Goal: Use online tool/utility: Utilize a website feature to perform a specific function

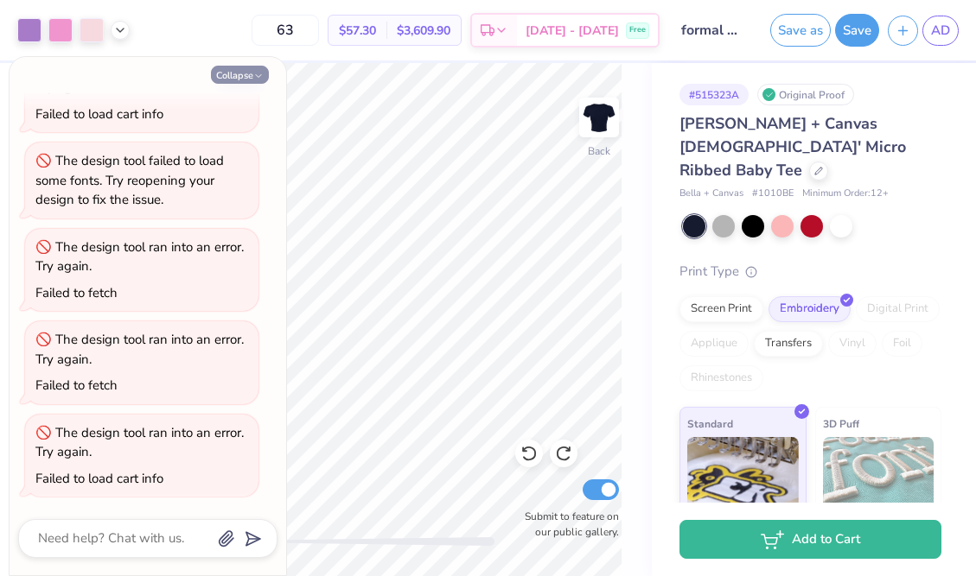
click at [248, 79] on button "Collapse" at bounding box center [240, 75] width 58 height 18
type textarea "x"
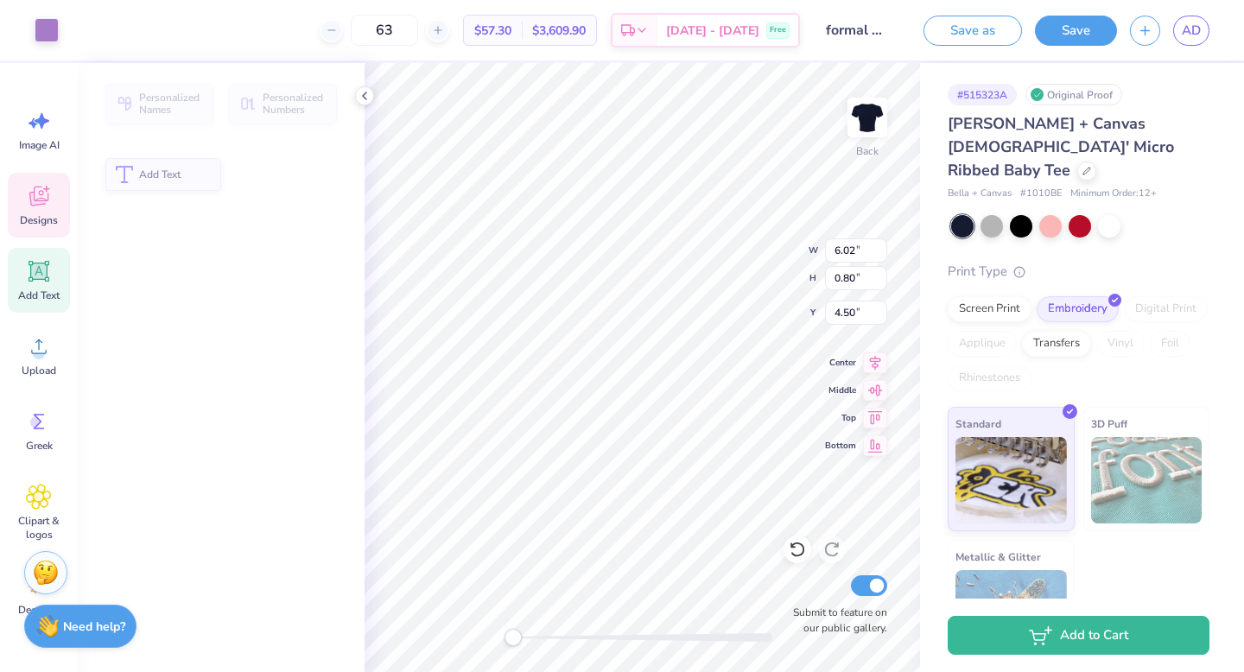
type input "6.02"
type input "0.80"
type input "4.50"
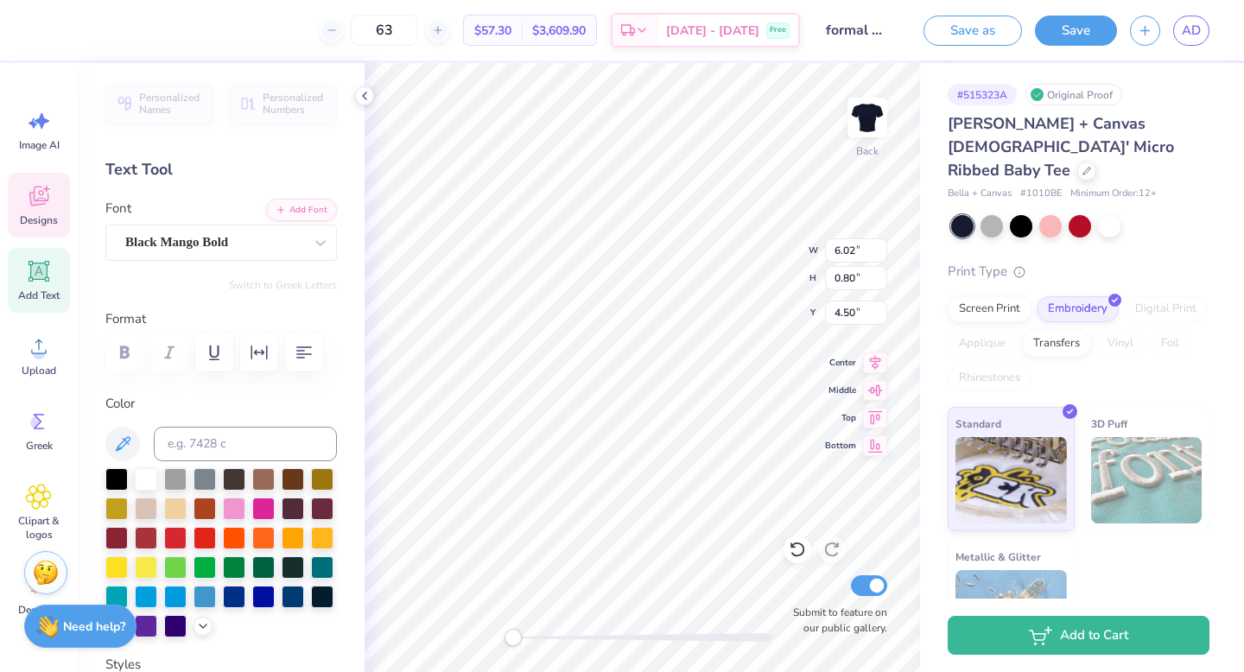
type input "6.82"
type input "0.56"
type input "3.64"
click at [854, 272] on input "0.56" at bounding box center [856, 278] width 62 height 24
type input "0.80"
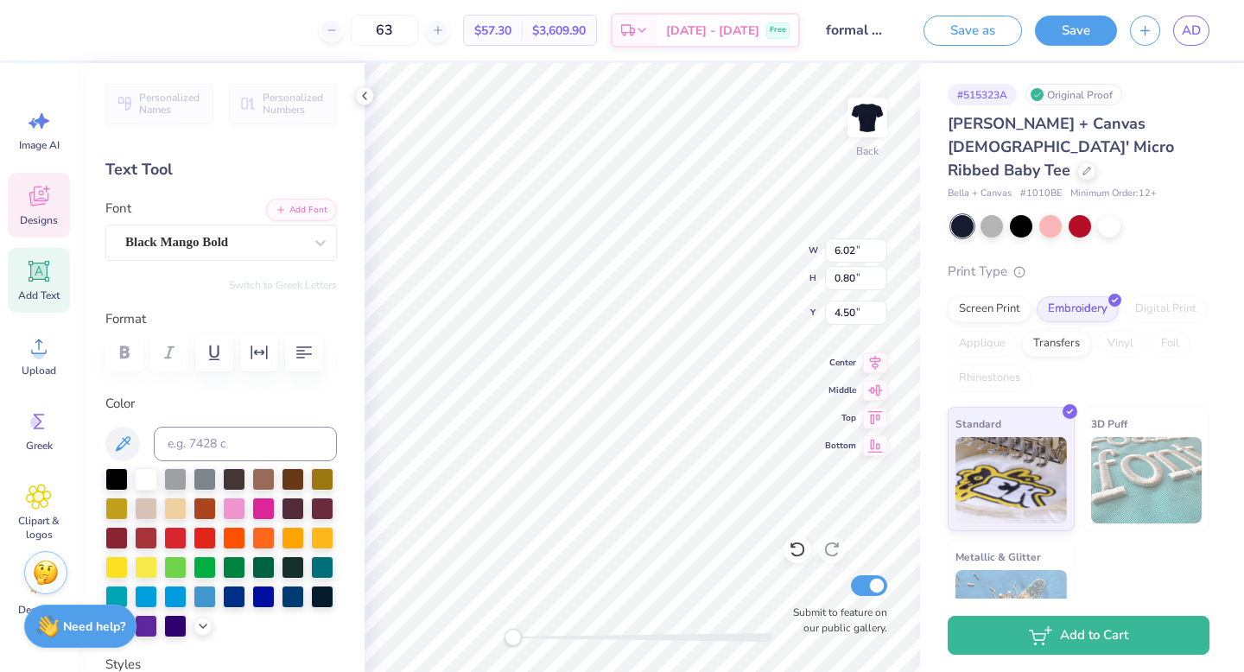
type input "11.02"
type input "0.91"
type input "3.48"
click at [842, 250] on input "11.02" at bounding box center [856, 251] width 62 height 24
click at [800, 545] on icon at bounding box center [797, 549] width 17 height 17
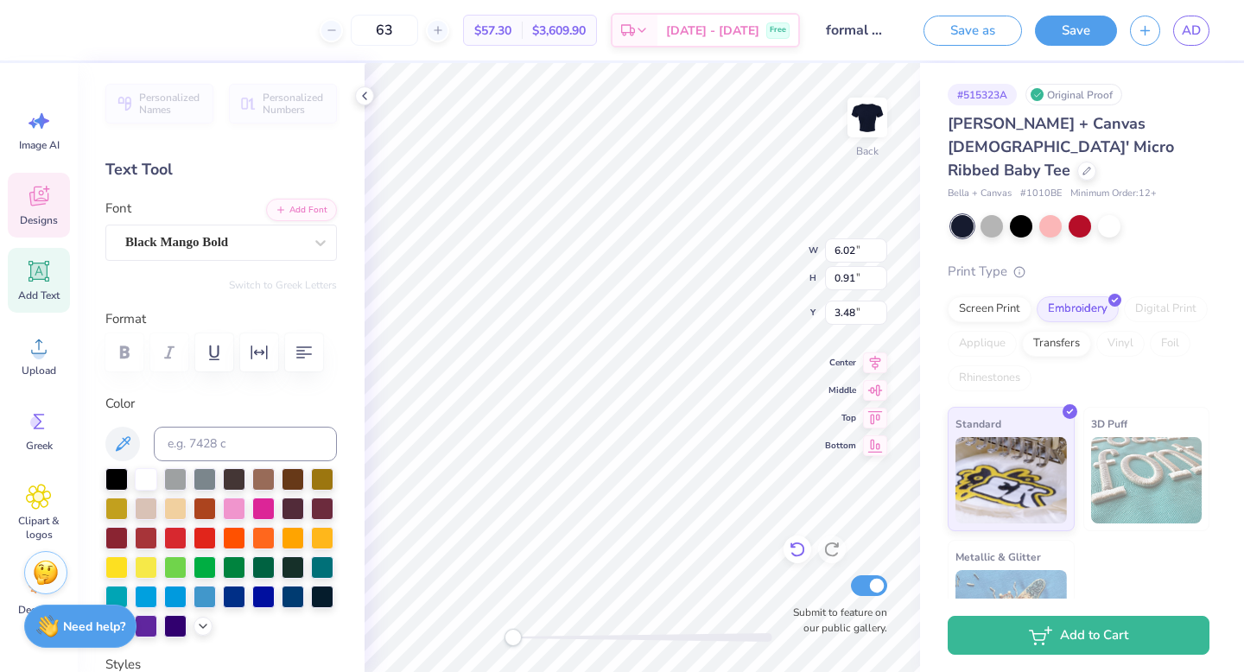
click at [800, 545] on icon at bounding box center [797, 549] width 17 height 17
type input "9.68"
type input "0.80"
type input "3.52"
click at [800, 545] on icon at bounding box center [797, 549] width 17 height 17
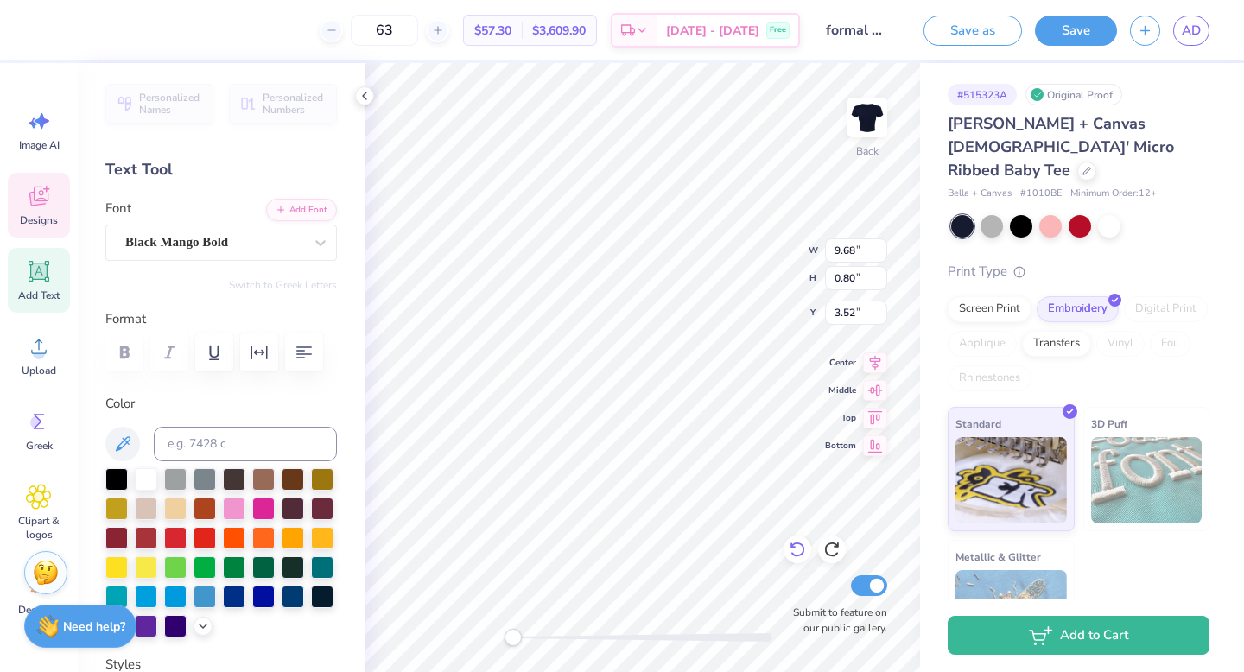
type input "6.82"
type input "0.56"
type input "3.64"
click at [832, 551] on icon at bounding box center [832, 549] width 17 height 17
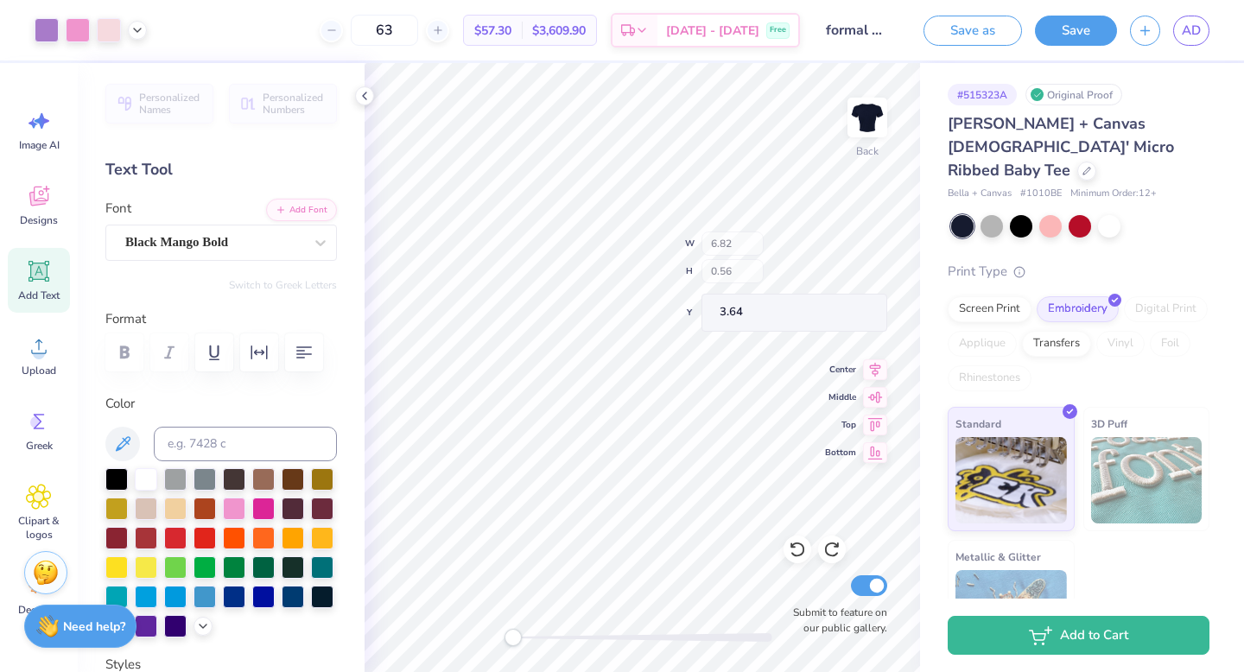
click at [757, 273] on div "Back W 6.82 H 0.56 Y 3.64 Center Middle Top Bottom Submit to feature on our pub…" at bounding box center [643, 367] width 556 height 609
type input "5.87"
type input "1.25"
type input "3.48"
type input "5.07"
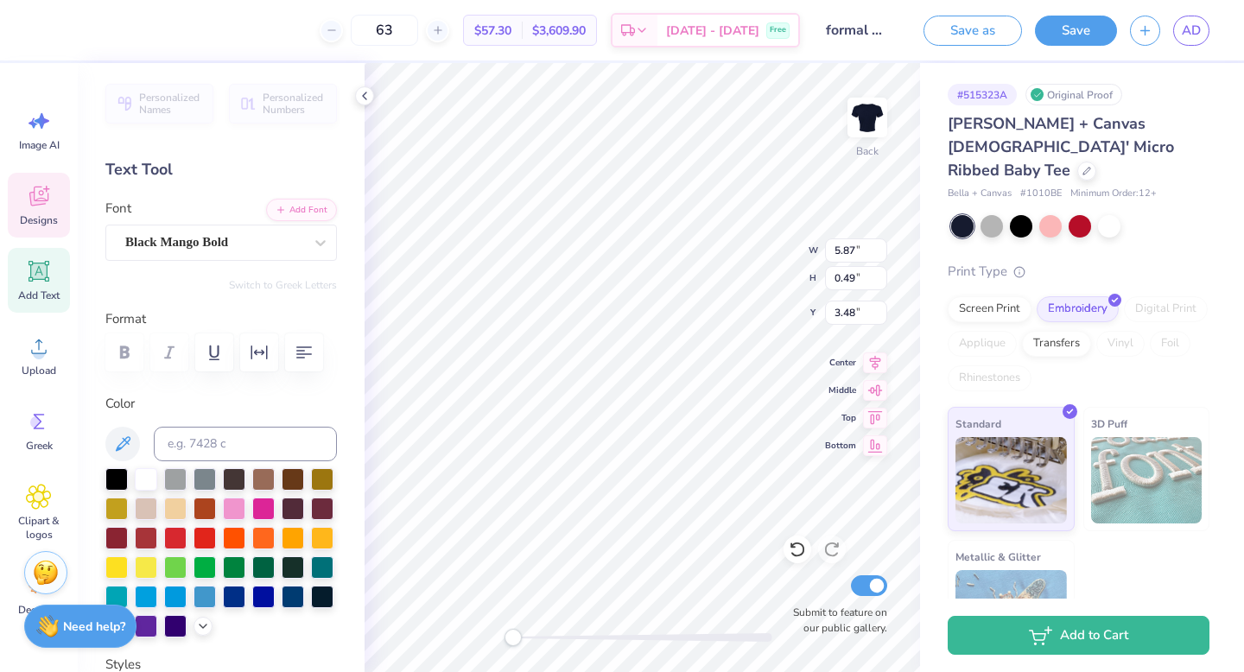
scroll to position [0, 7]
type textarea "a Sisterhood that's Built to Last"
type input "4.69"
type input "0.63"
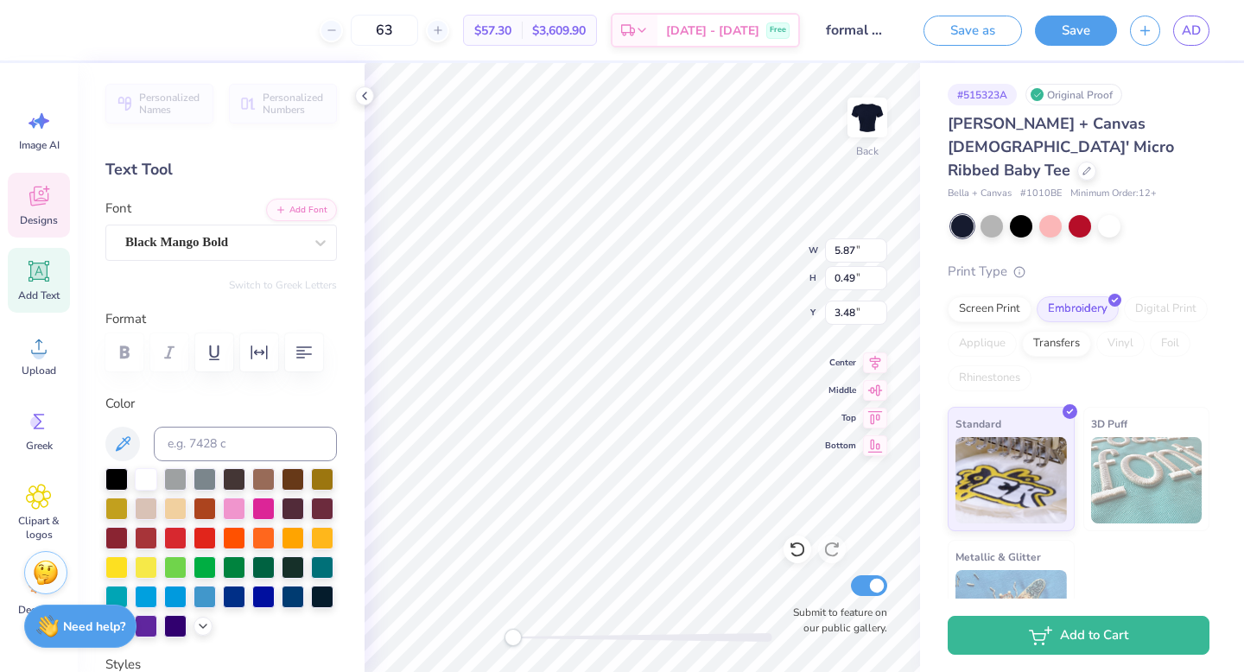
type input "4.19"
type textarea "Built to Lat"
type input "10.54"
type input "1.21"
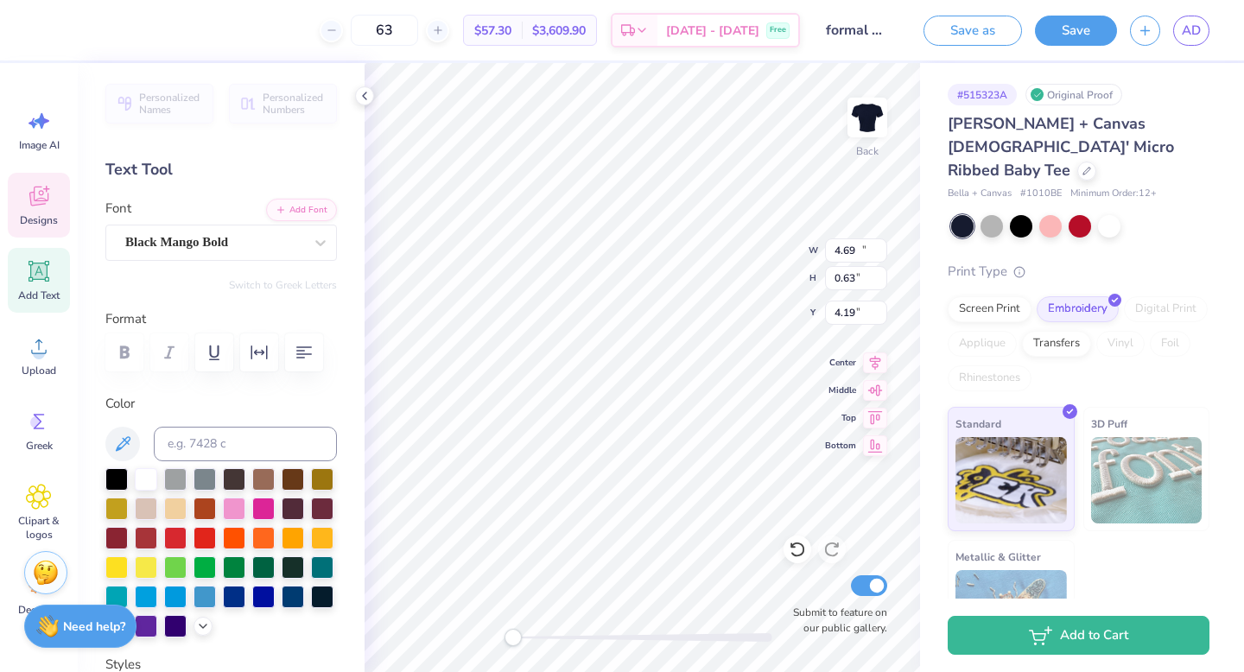
type input "5.37"
type input "4.28"
type input "0.63"
type input "4.19"
type input "4.01"
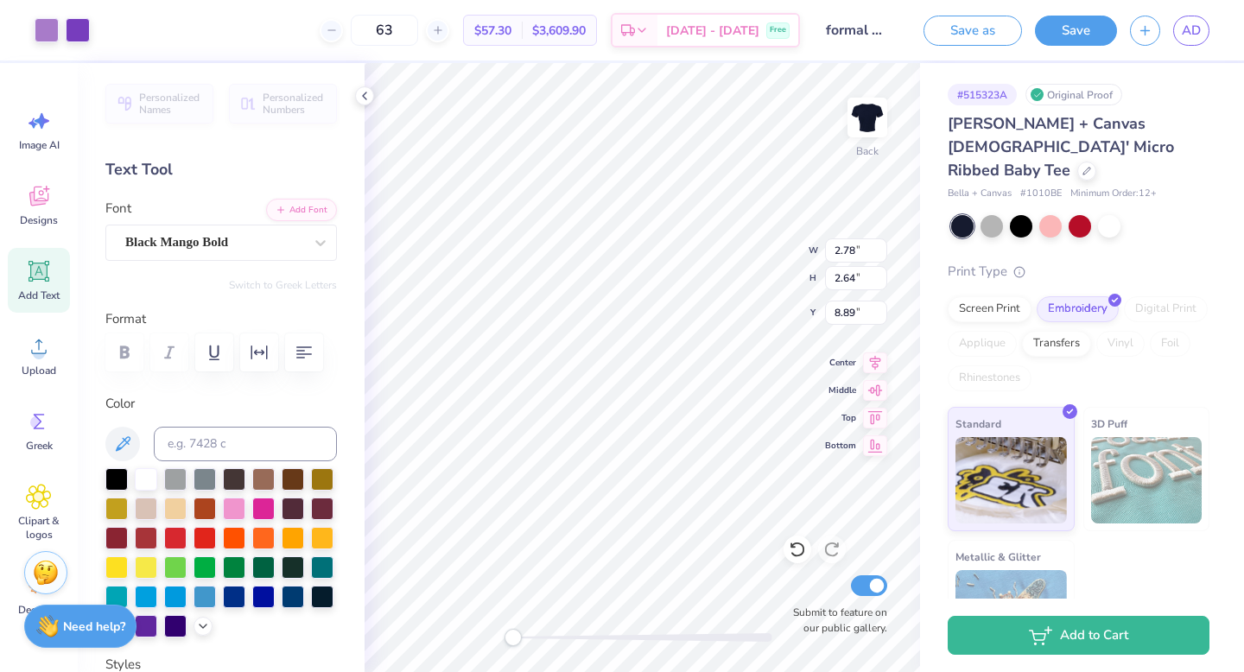
type input "10.54"
type input "1.21"
type input "4.81"
type input "1.68"
type input "0.97"
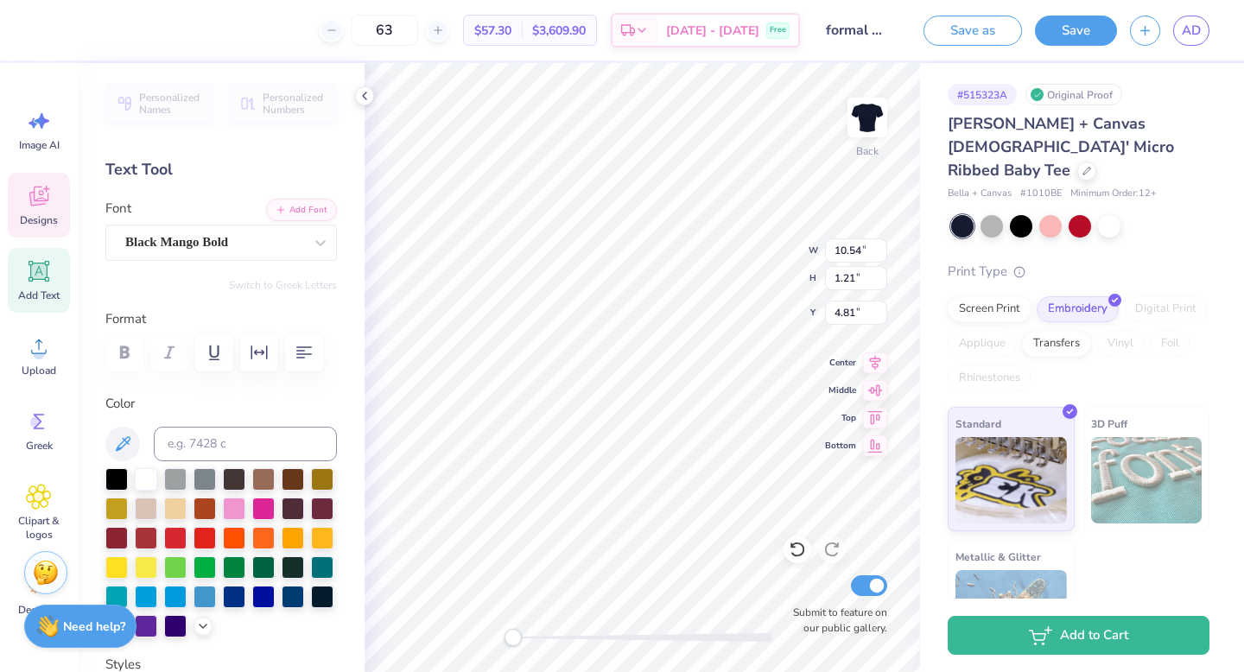
type input "8.50"
click at [44, 204] on icon at bounding box center [38, 197] width 19 height 20
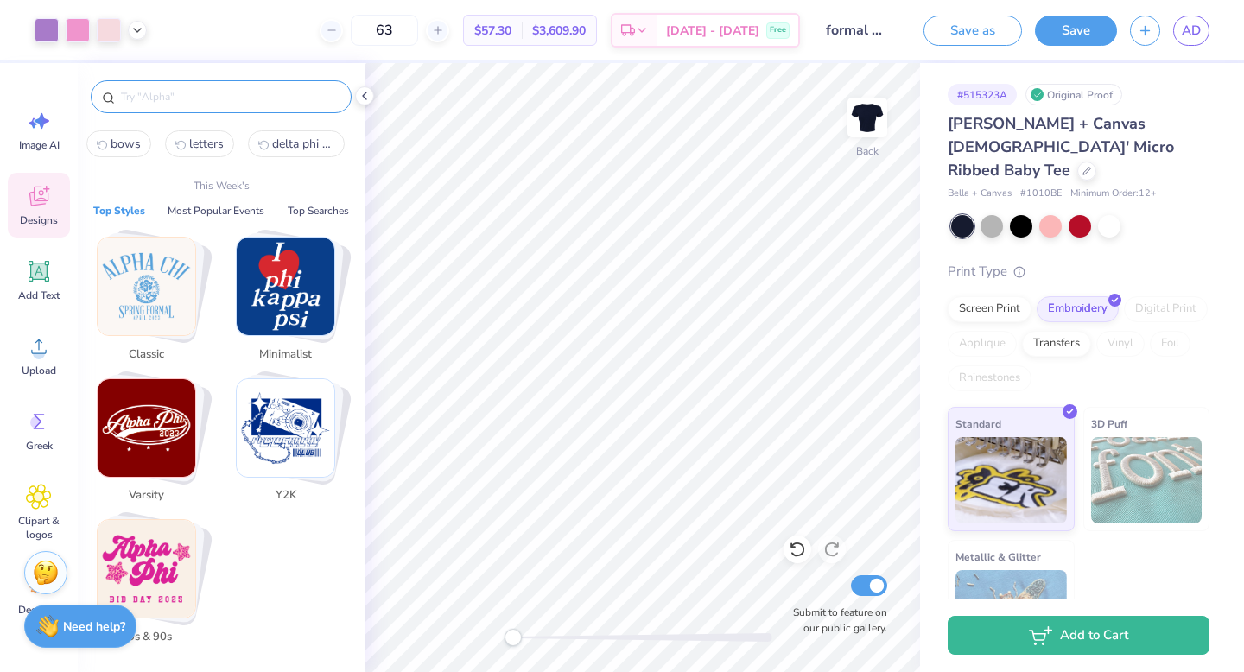
click at [177, 94] on input "text" at bounding box center [229, 96] width 221 height 17
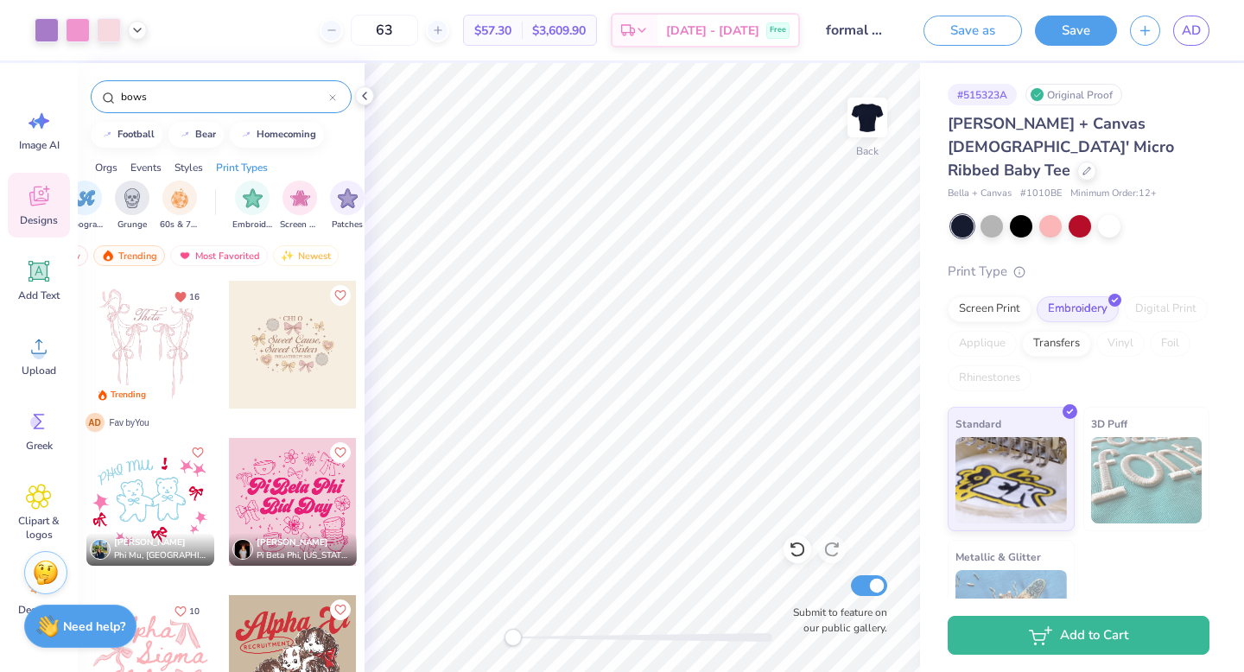
scroll to position [0, 1344]
type input "bows"
click at [163, 203] on img "filter for Embroidery" at bounding box center [170, 197] width 20 height 20
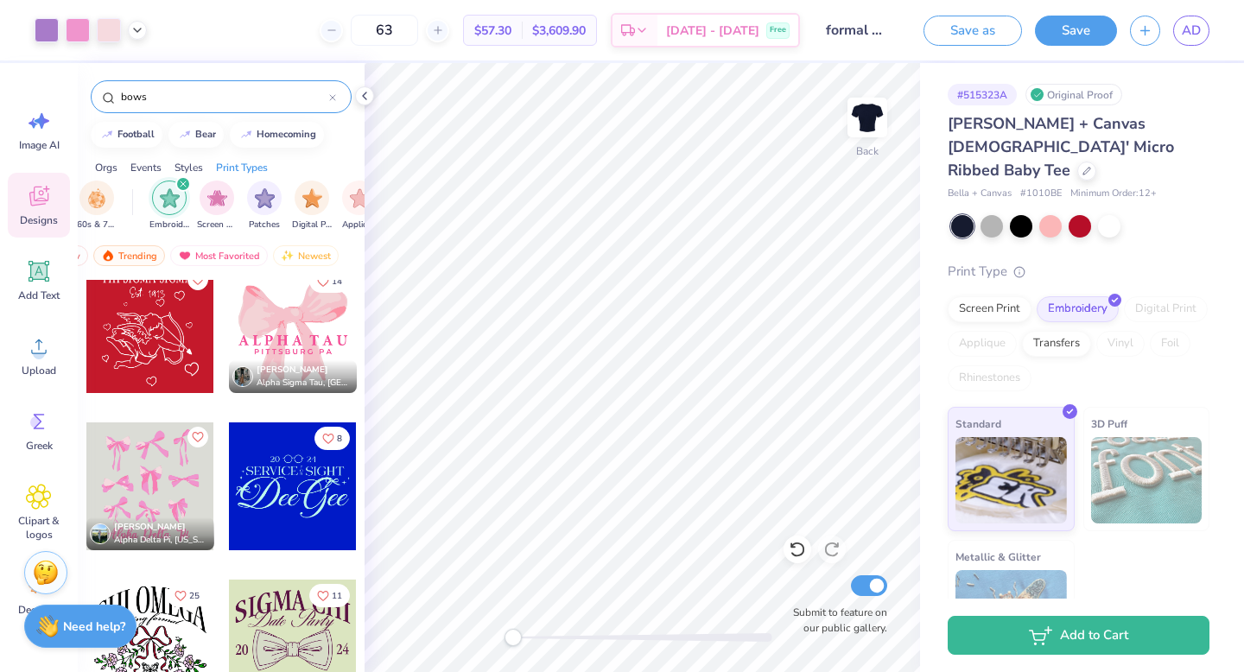
scroll to position [2762, 0]
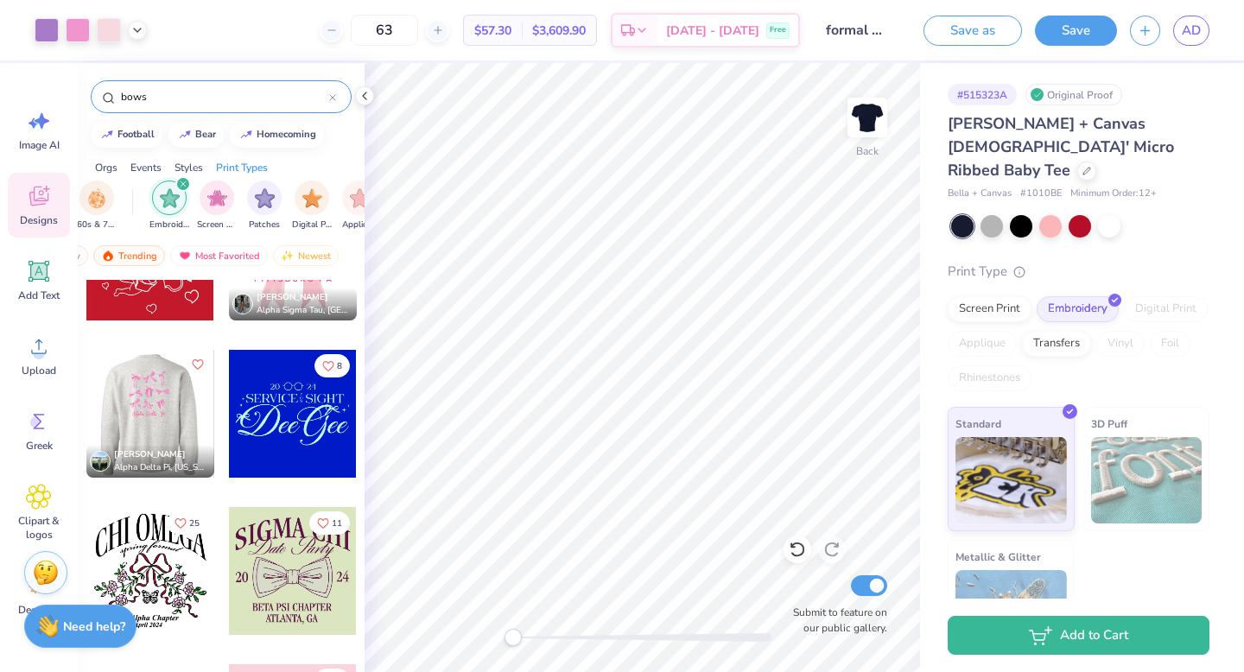
click at [86, 416] on div at bounding box center [23, 414] width 128 height 128
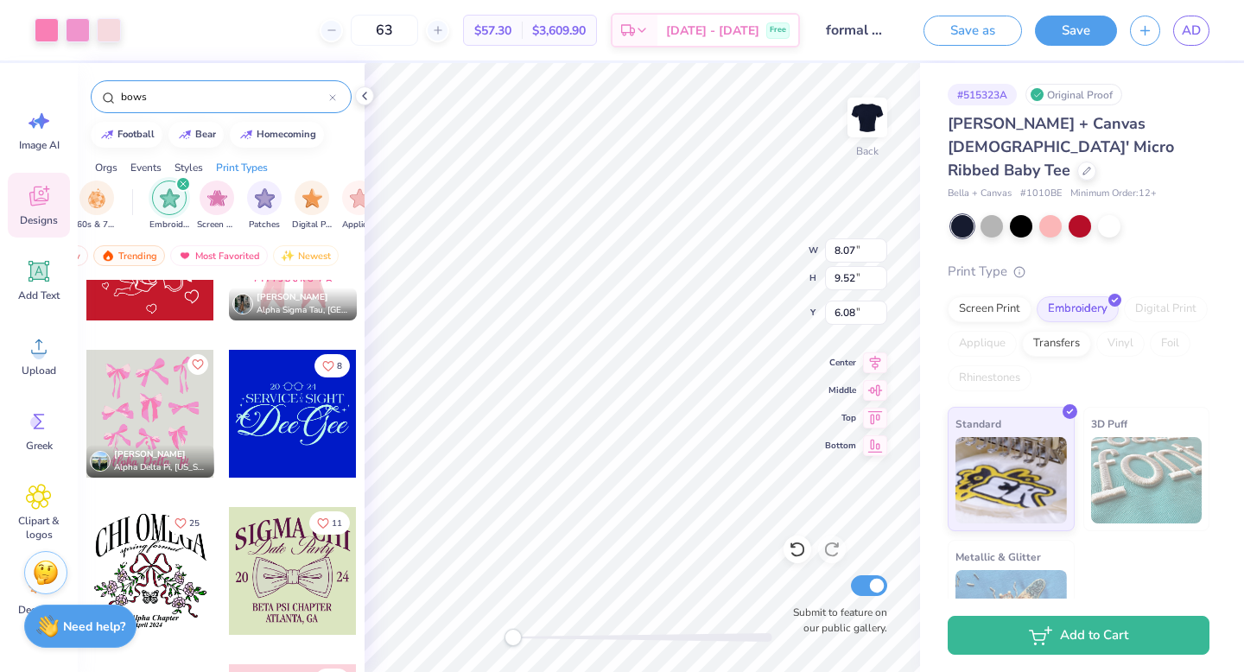
type input "10.54"
type input "1.21"
type input "6.02"
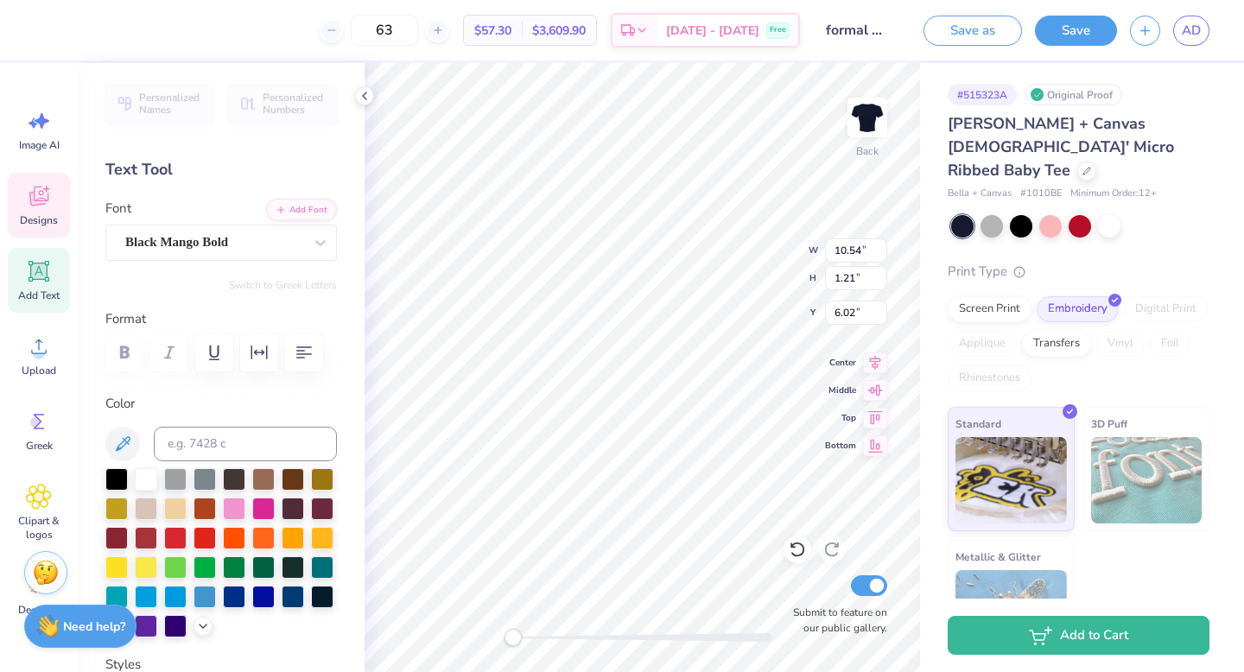
type input "8.07"
type input "9.52"
type input "6.08"
type textarea "A"
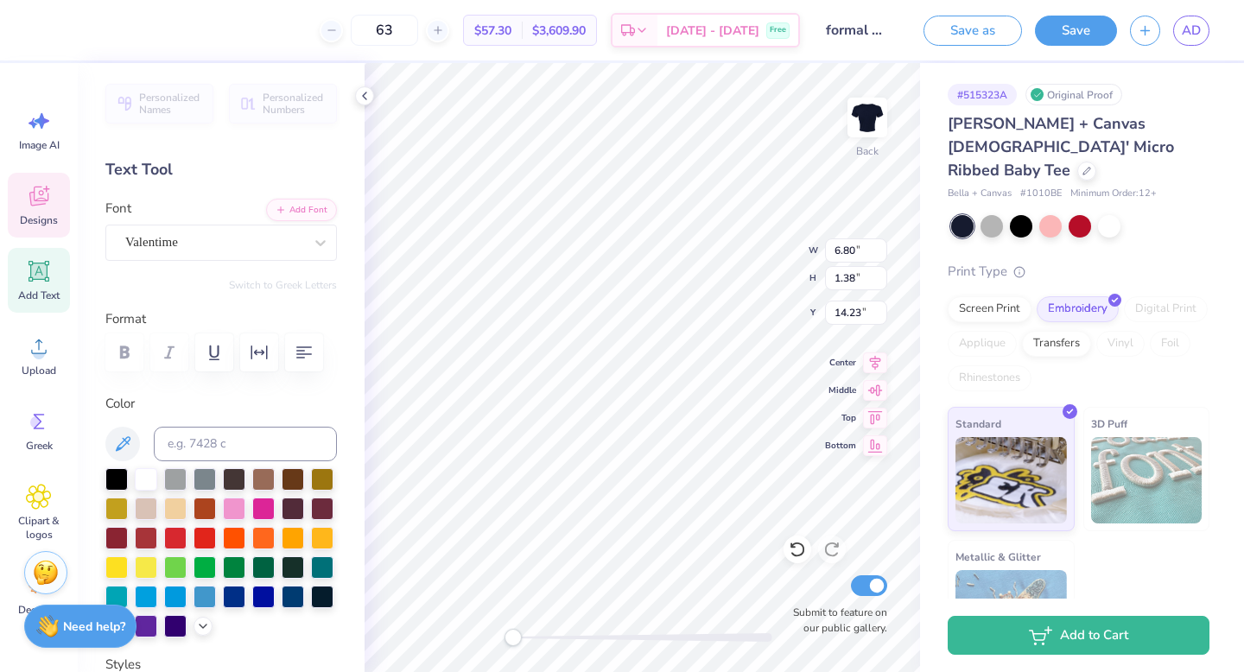
scroll to position [1, 0]
type input "9.59"
type input "1.61"
type input "1.94"
type input "11.83"
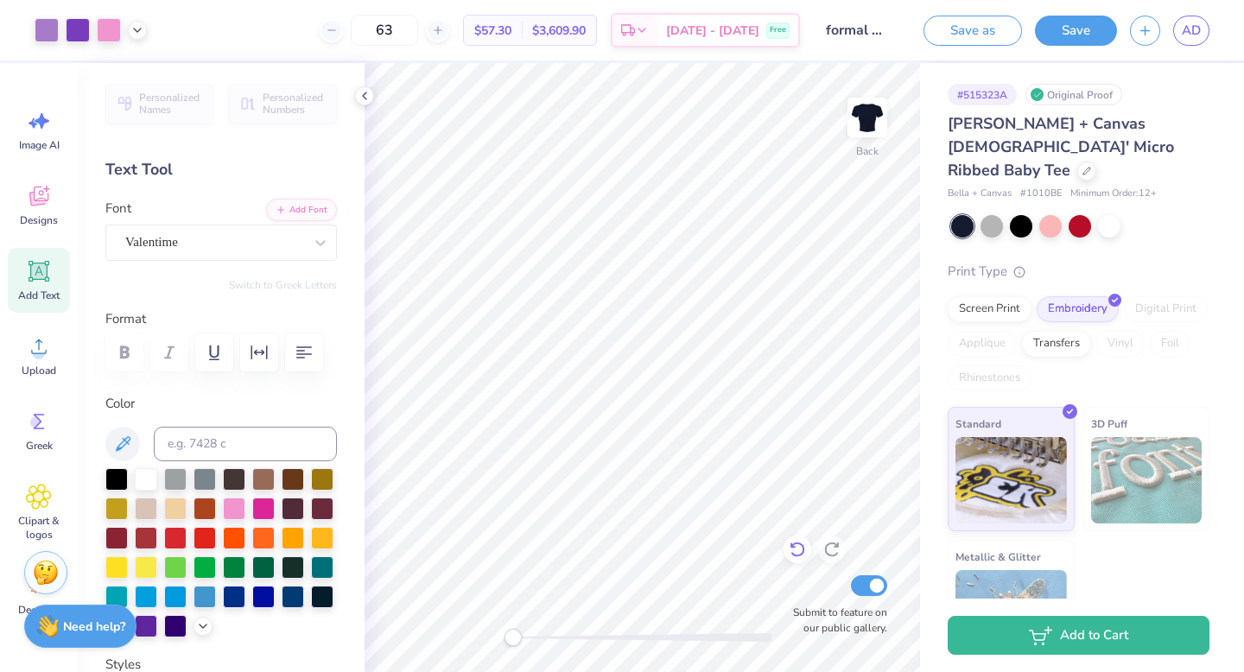
click at [801, 544] on icon at bounding box center [797, 549] width 17 height 17
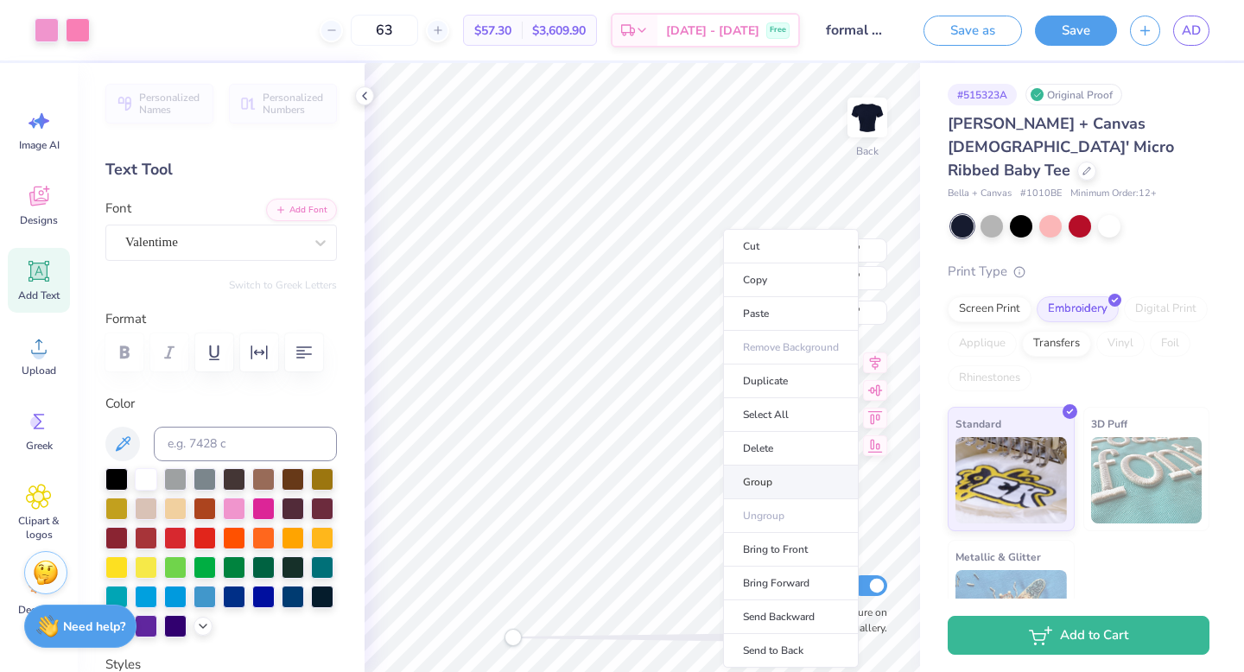
click at [764, 487] on li "Group" at bounding box center [791, 483] width 136 height 34
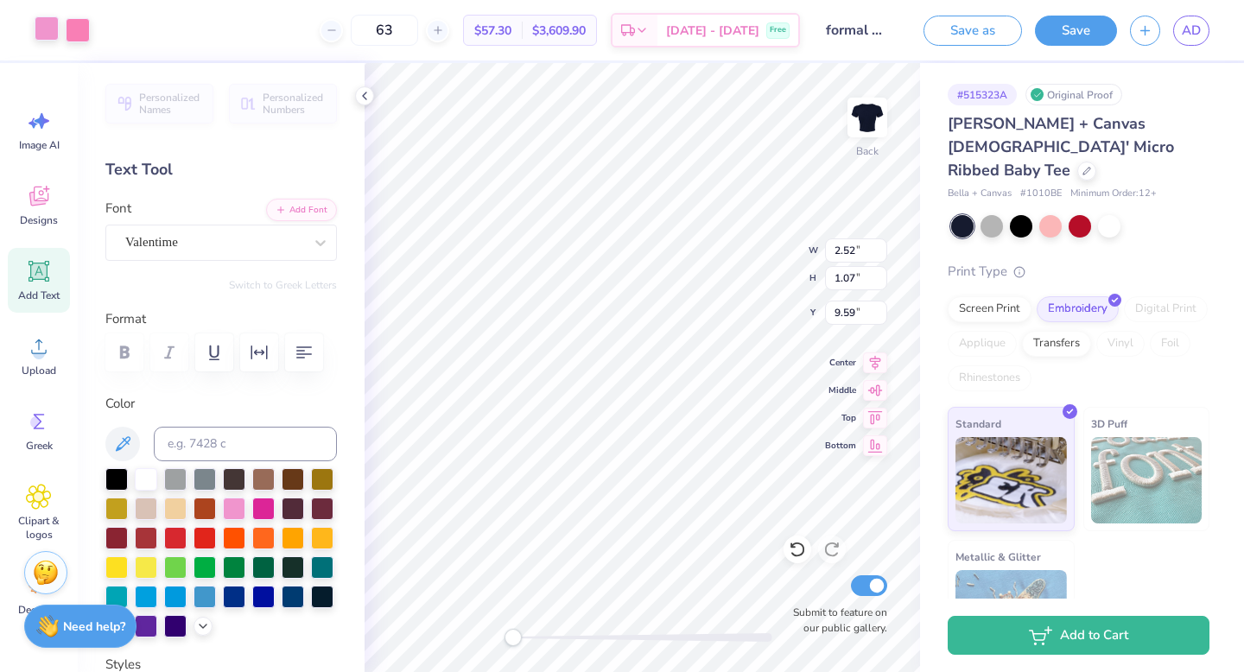
click at [45, 37] on div at bounding box center [47, 28] width 24 height 24
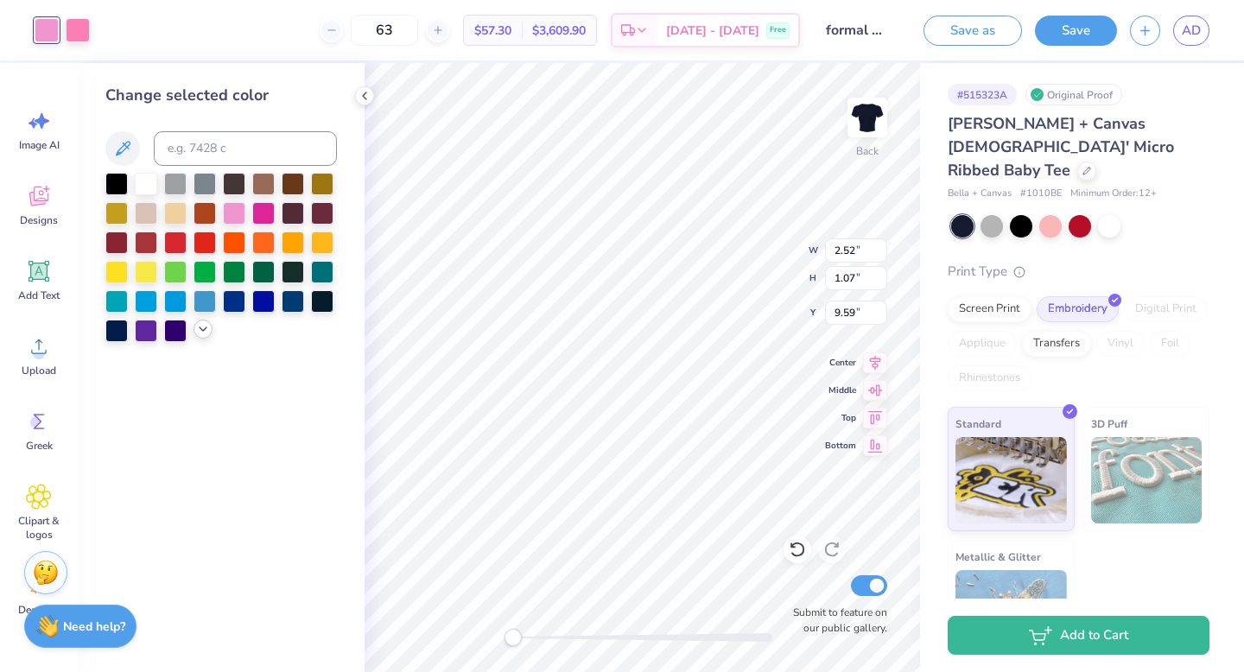
click at [204, 335] on icon at bounding box center [203, 329] width 14 height 14
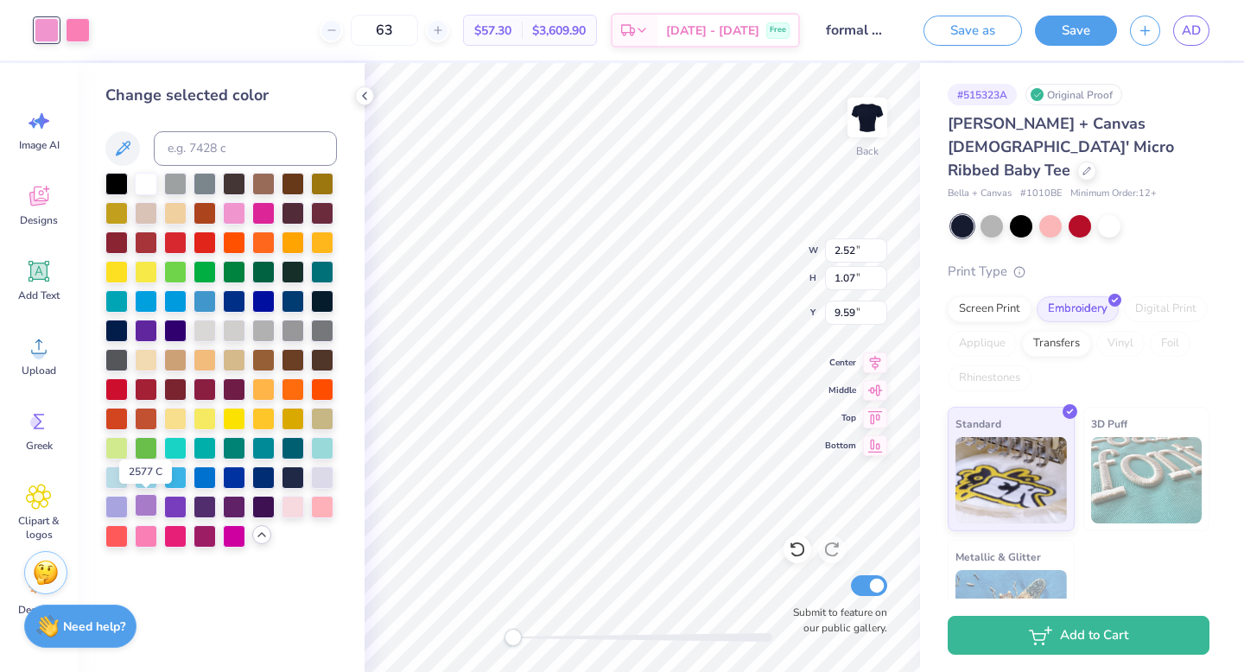
click at [145, 506] on div at bounding box center [146, 505] width 22 height 22
click at [80, 38] on div at bounding box center [78, 28] width 24 height 24
click at [180, 509] on div at bounding box center [175, 505] width 22 height 22
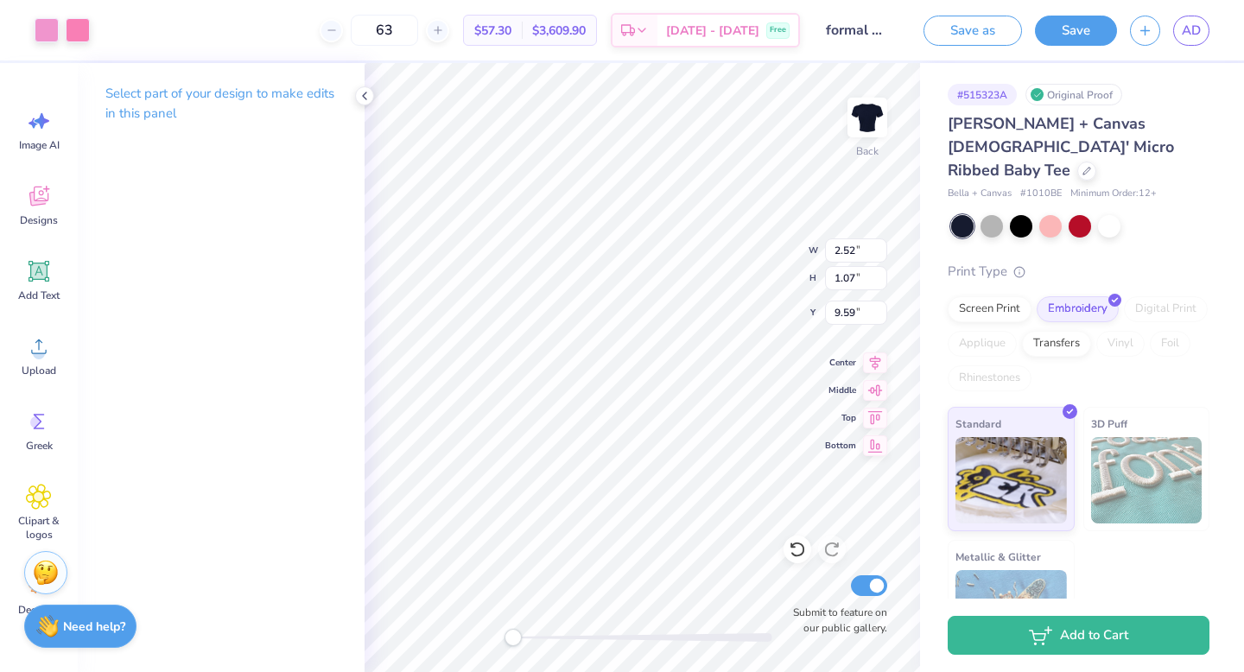
click at [77, 44] on div "Art colors" at bounding box center [45, 30] width 90 height 60
click at [77, 26] on div at bounding box center [78, 28] width 24 height 24
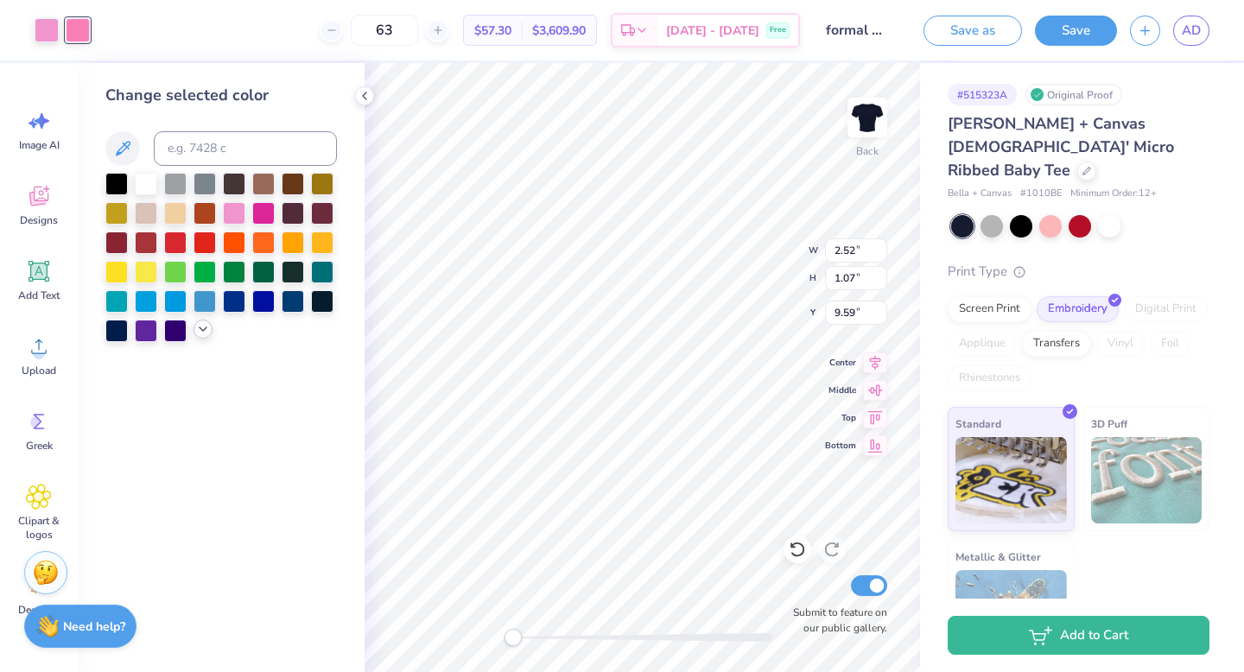
click at [205, 328] on icon at bounding box center [203, 329] width 14 height 14
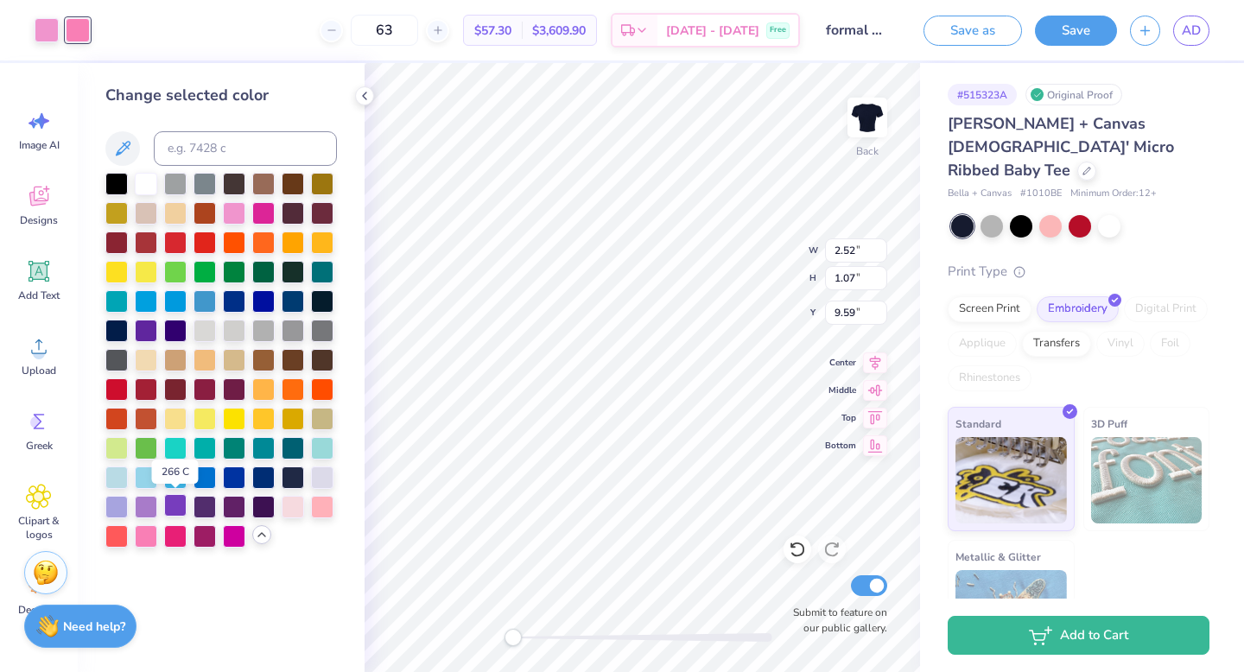
click at [178, 508] on div at bounding box center [175, 505] width 22 height 22
click at [49, 22] on div at bounding box center [47, 28] width 24 height 24
click at [144, 497] on div at bounding box center [146, 505] width 22 height 22
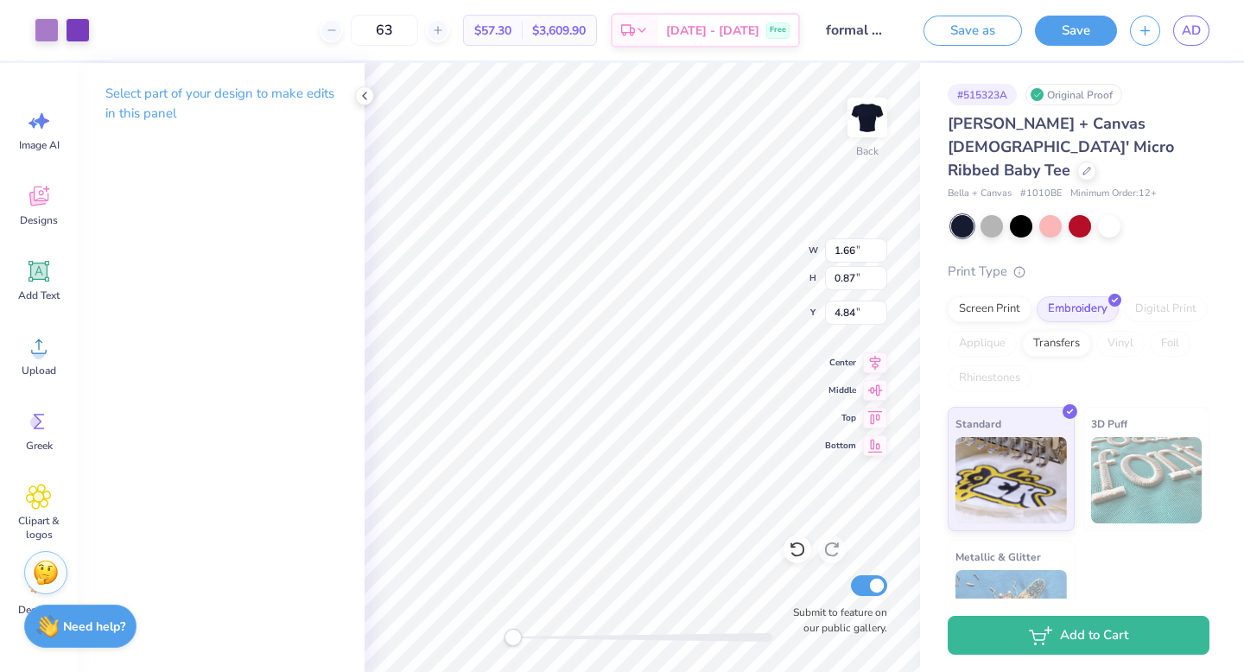
type input "1.66"
type input "0.87"
type input "4.84"
type input "2.52"
type input "1.07"
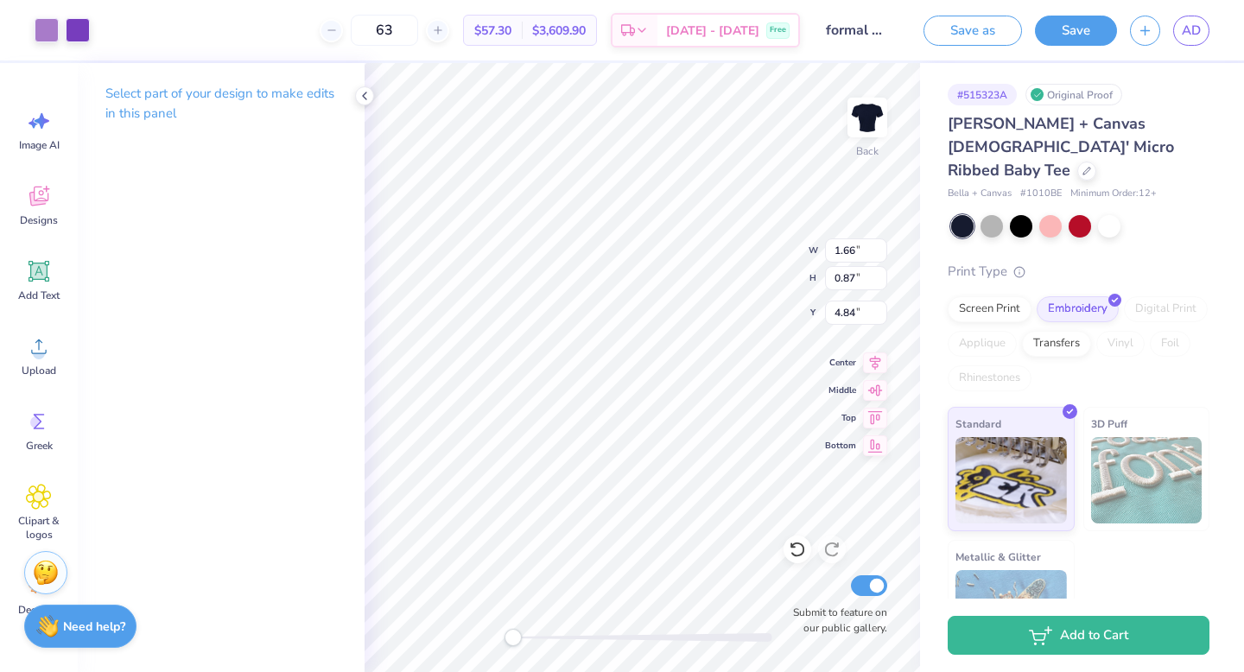
type input "9.61"
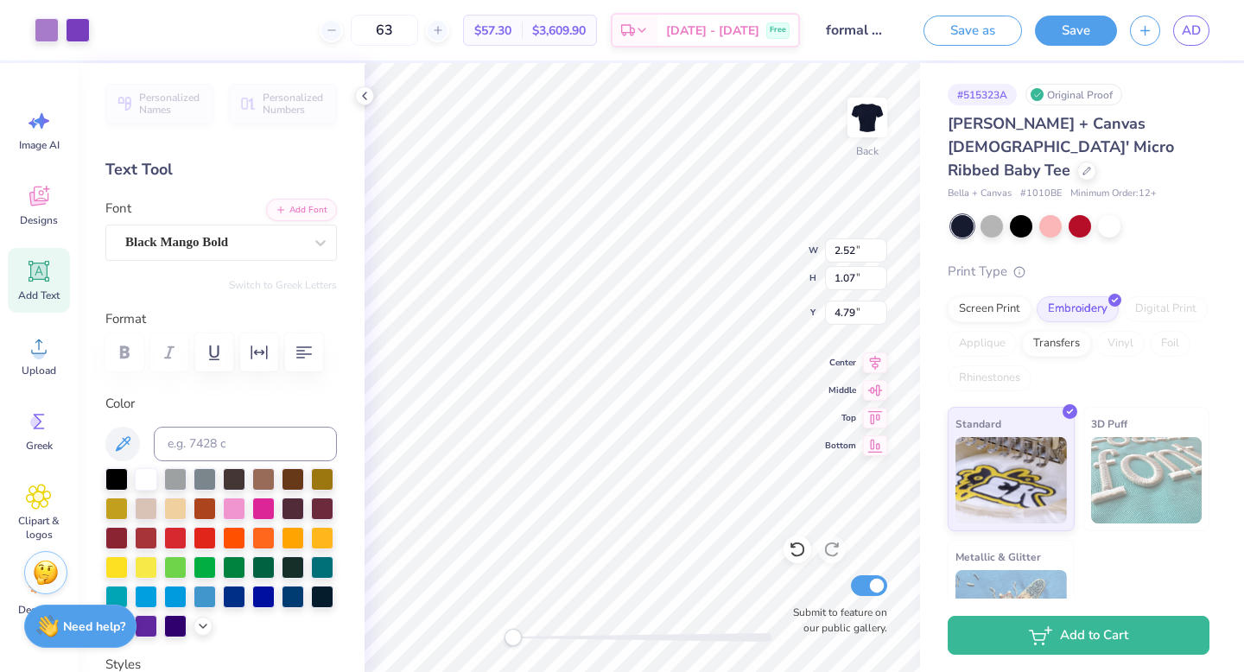
type input "9.70"
type input "0.49"
type input "4.00"
type input "4.41"
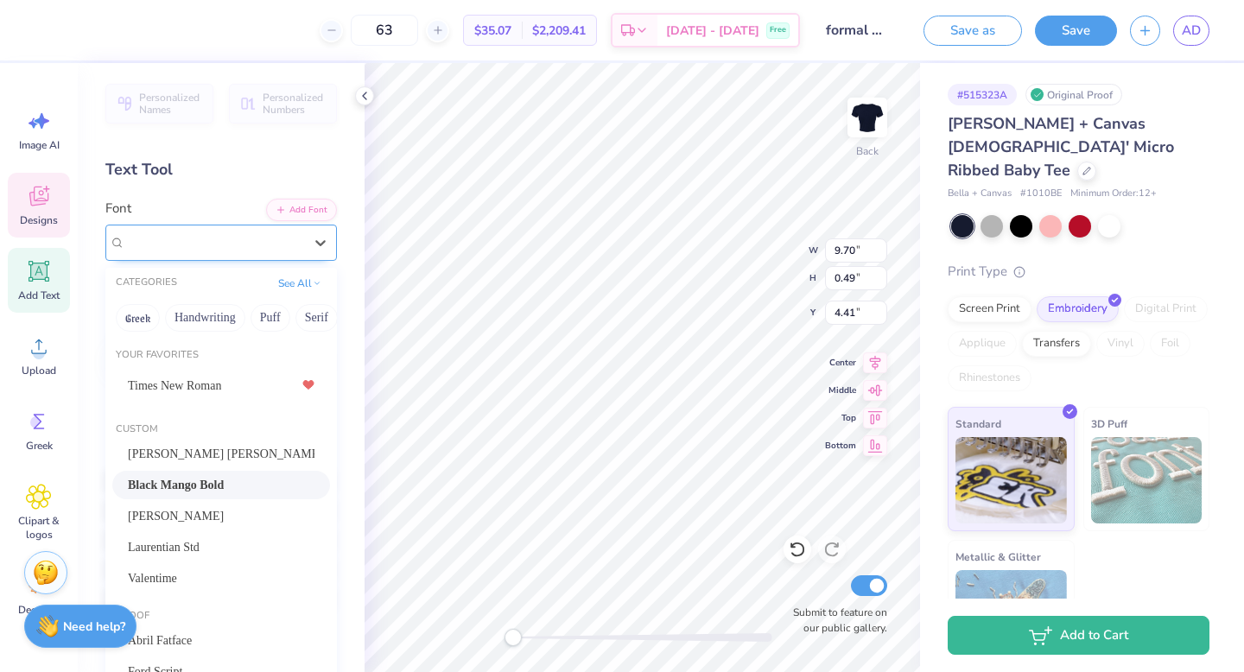
click at [181, 243] on div "Black Mango Bold" at bounding box center [214, 242] width 181 height 27
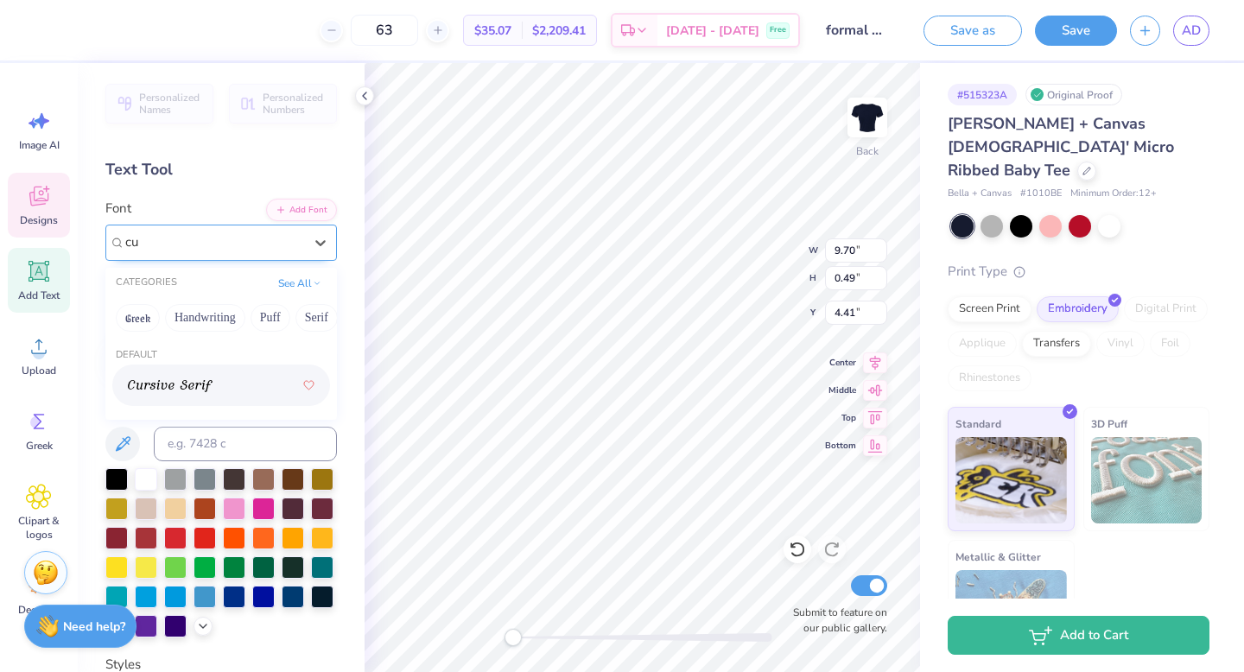
type input "c"
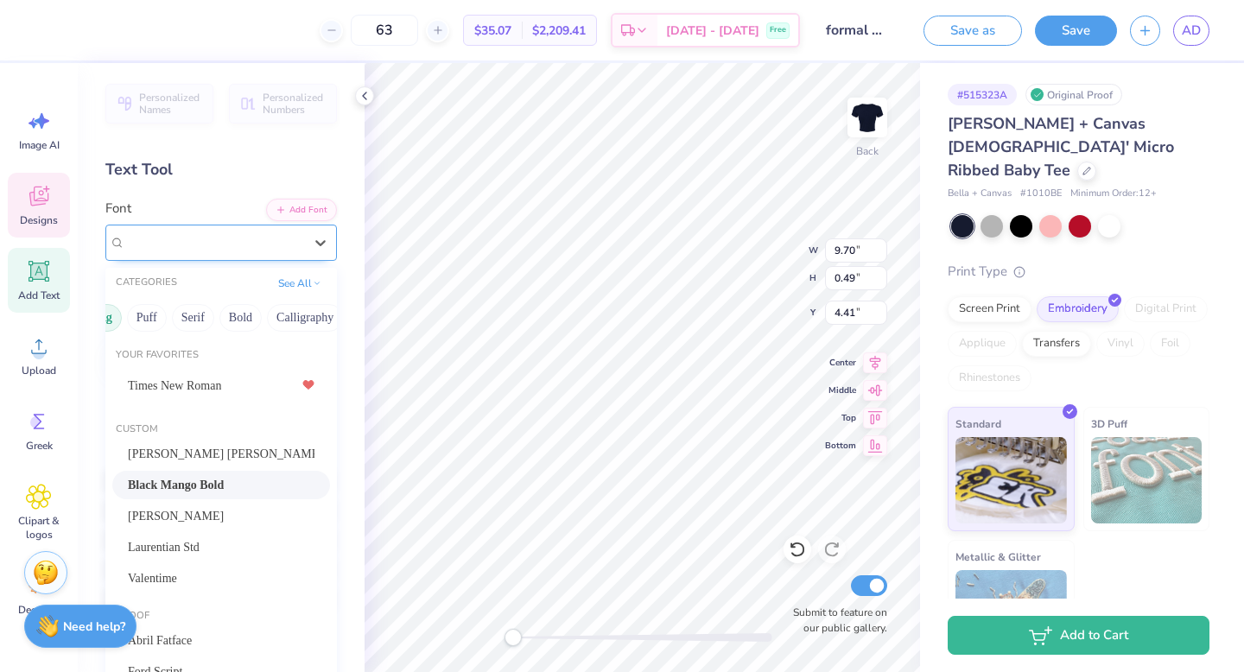
scroll to position [0, 202]
click at [223, 321] on button "Calligraphy" at bounding box center [226, 318] width 76 height 28
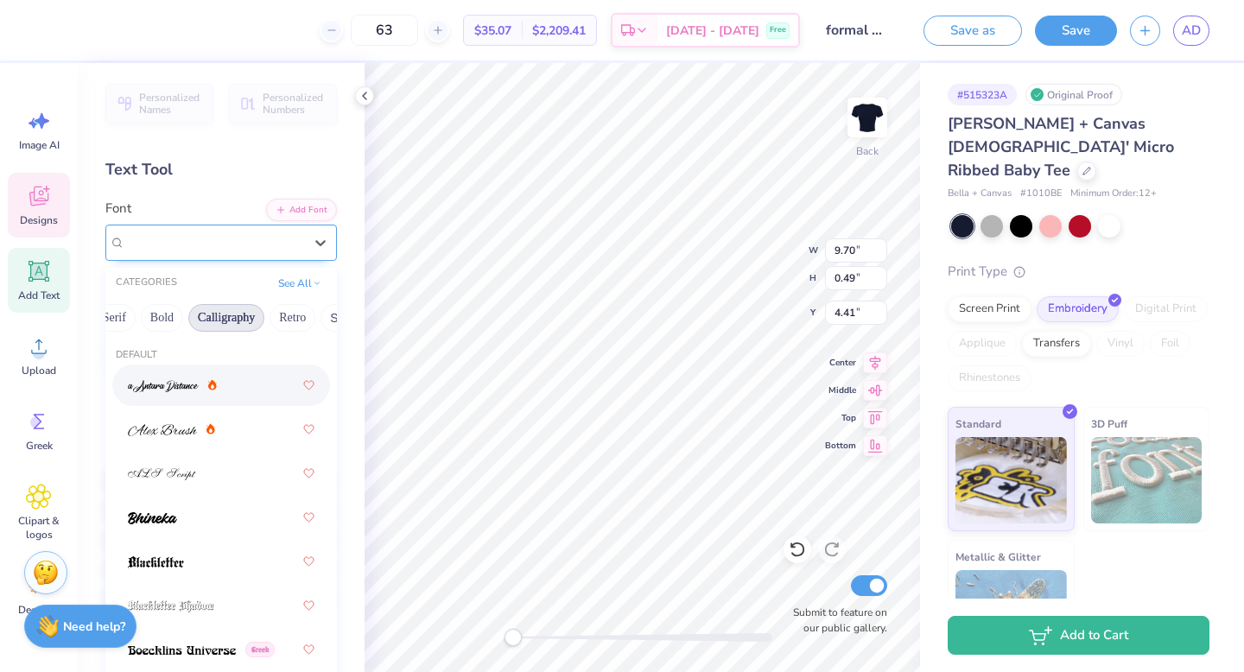
click at [207, 391] on div at bounding box center [172, 386] width 89 height 18
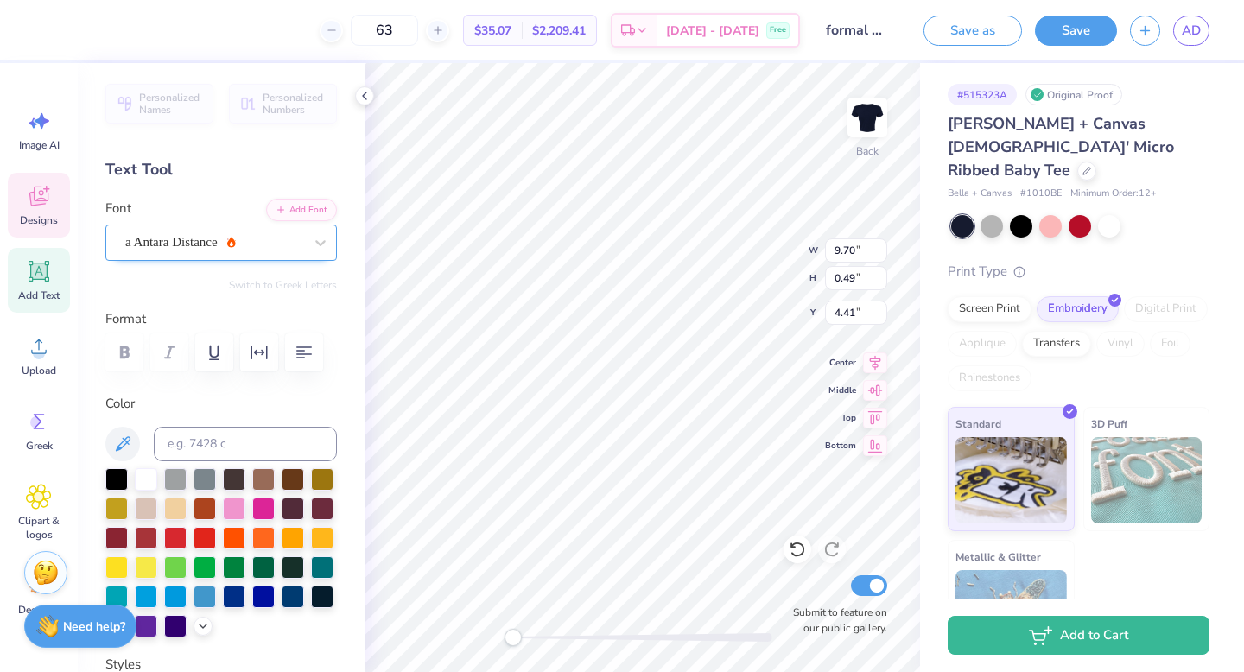
click at [191, 251] on div "a Antara Distance" at bounding box center [214, 242] width 181 height 27
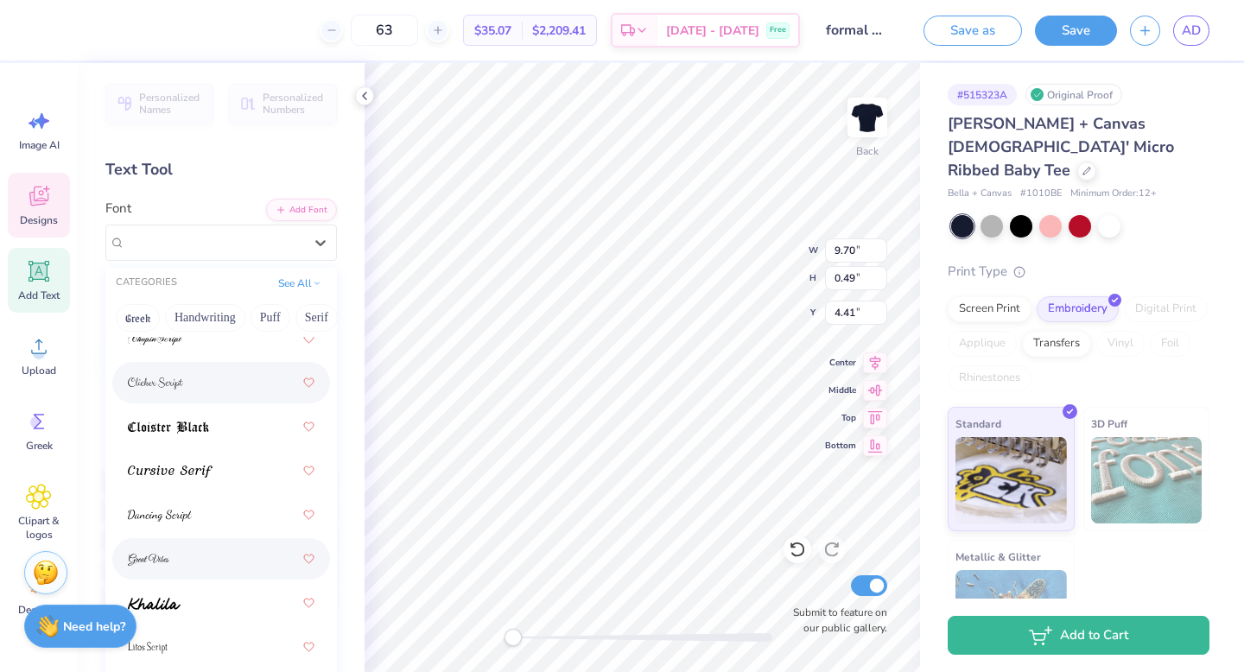
scroll to position [488, 0]
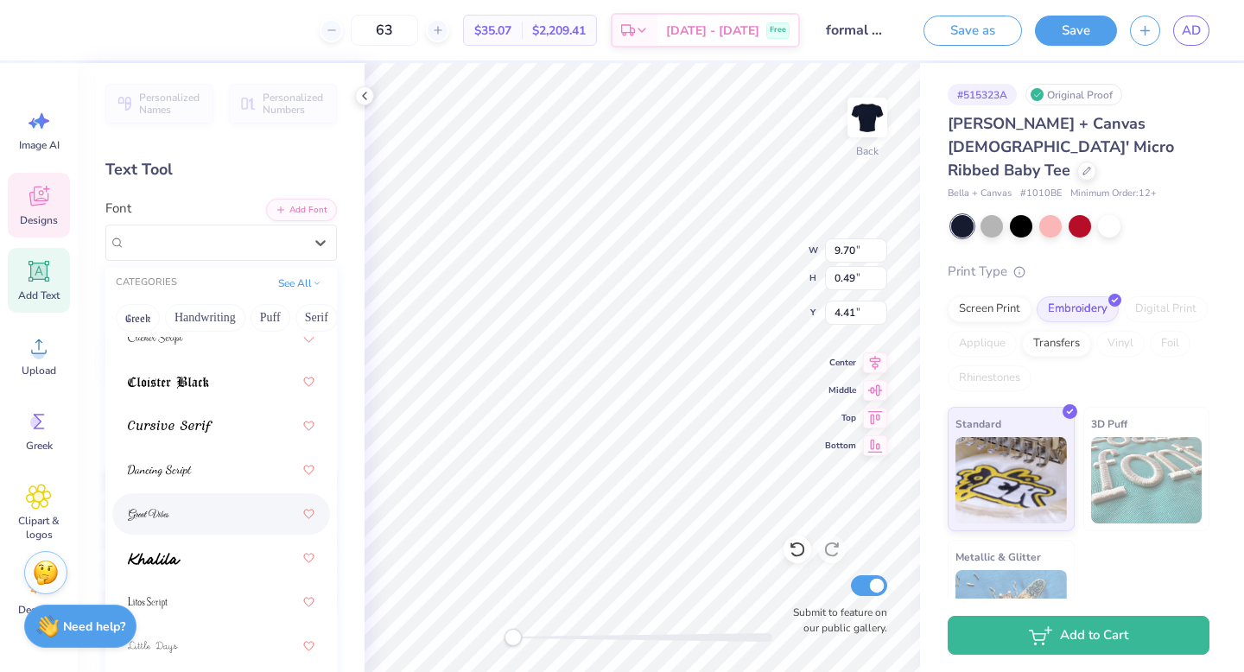
click at [197, 503] on div at bounding box center [221, 514] width 187 height 31
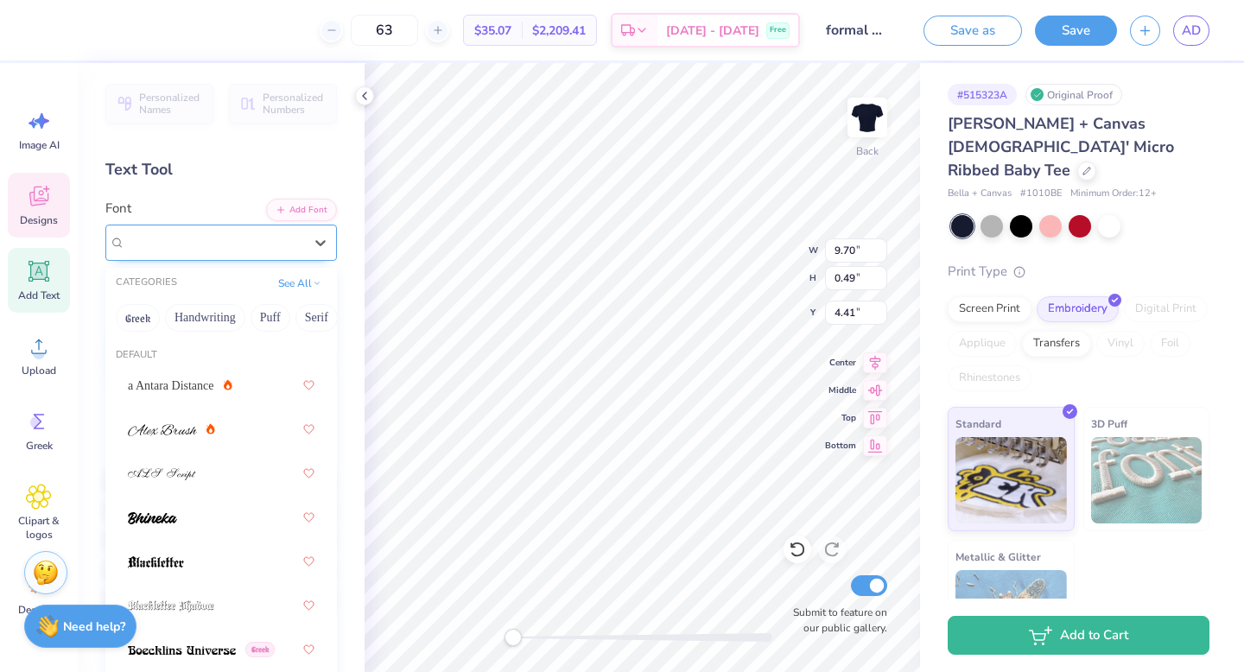
click at [177, 241] on div "Great Vibes" at bounding box center [214, 242] width 181 height 27
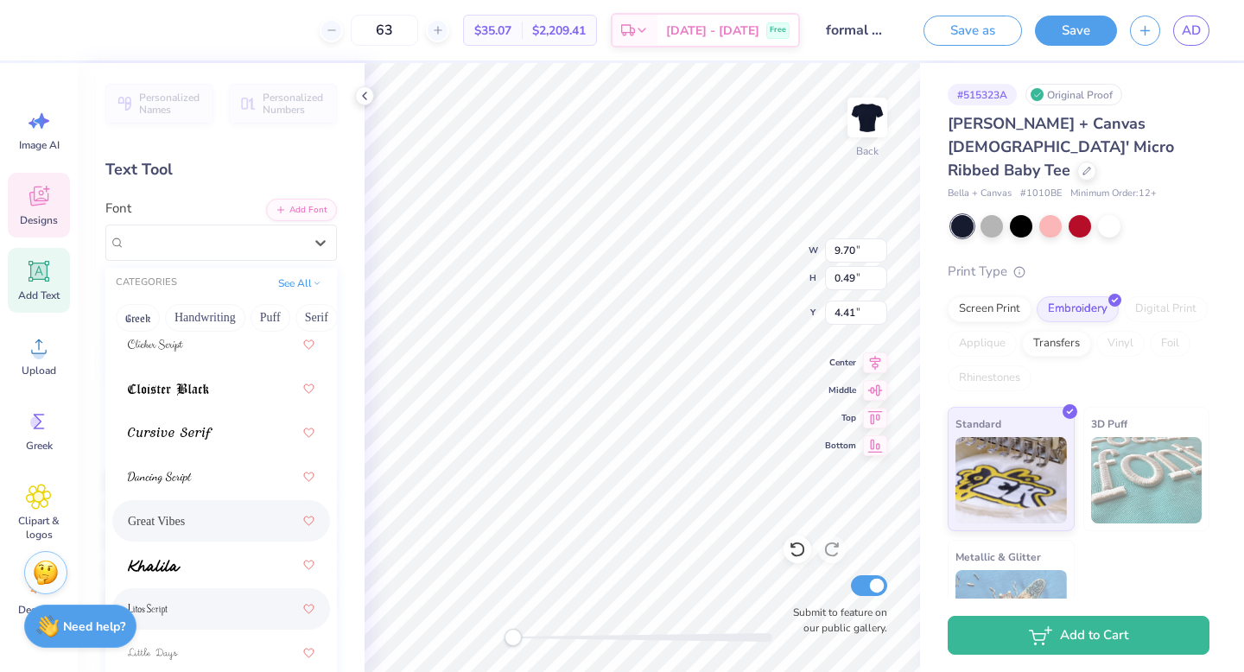
scroll to position [484, 0]
click at [188, 564] on div at bounding box center [221, 562] width 187 height 31
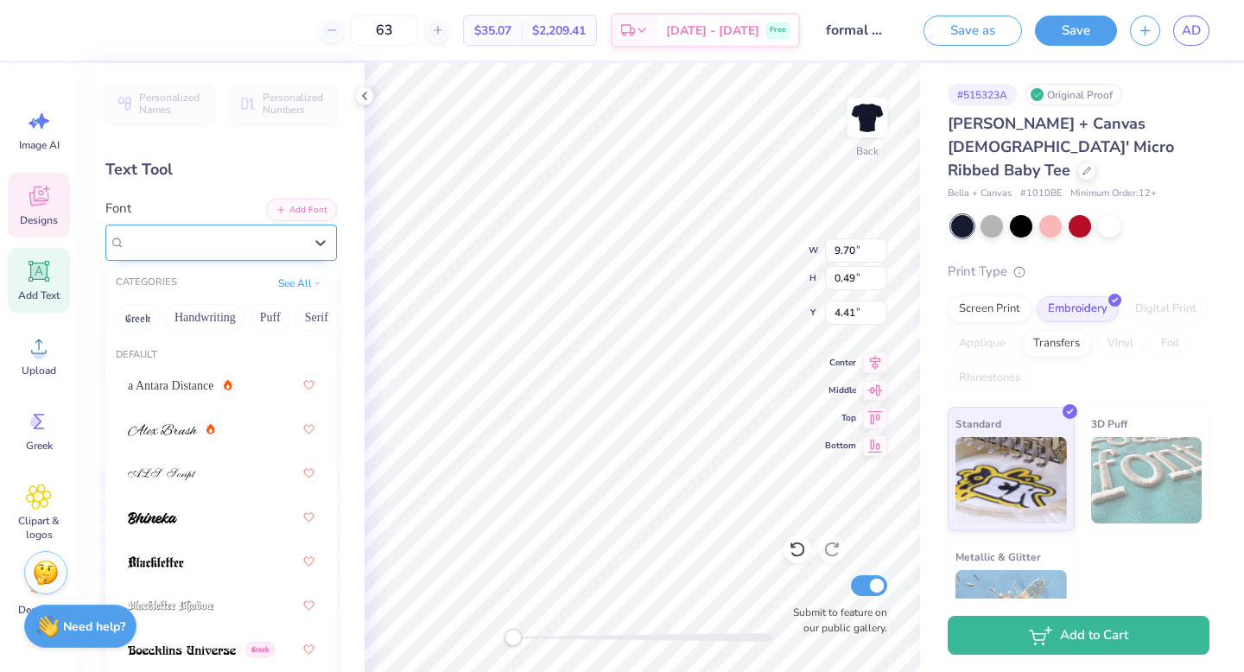
click at [218, 239] on div "Khalila" at bounding box center [214, 242] width 181 height 27
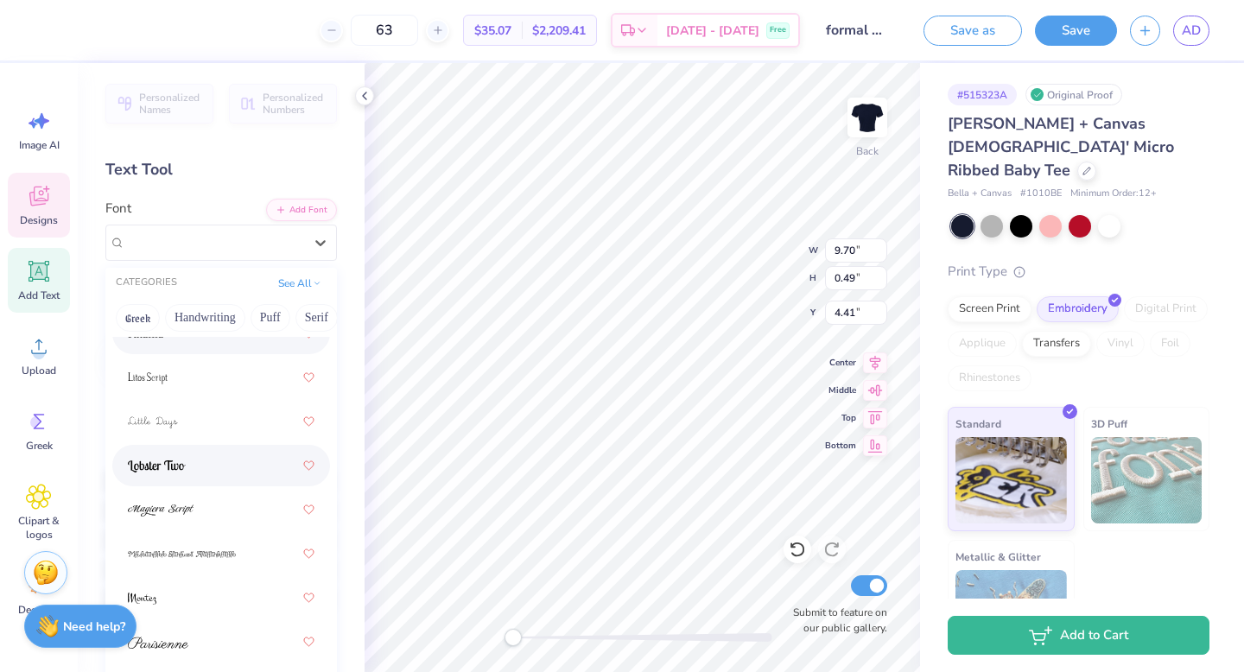
scroll to position [799, 0]
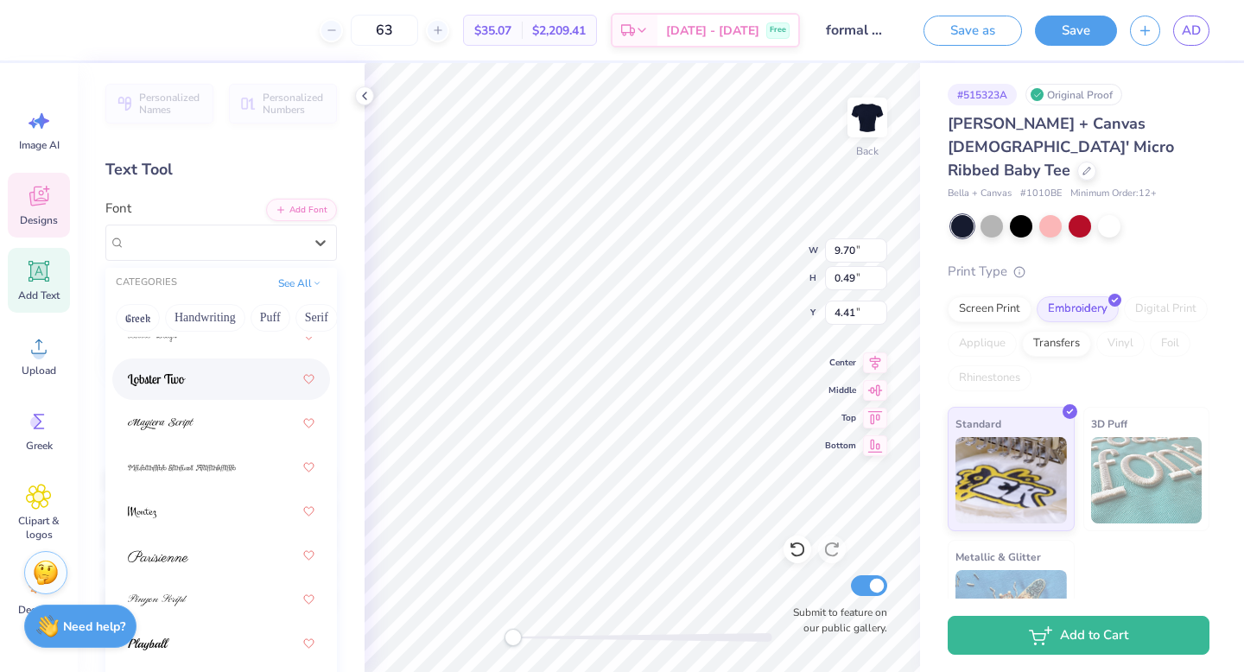
click at [182, 385] on img at bounding box center [157, 380] width 58 height 12
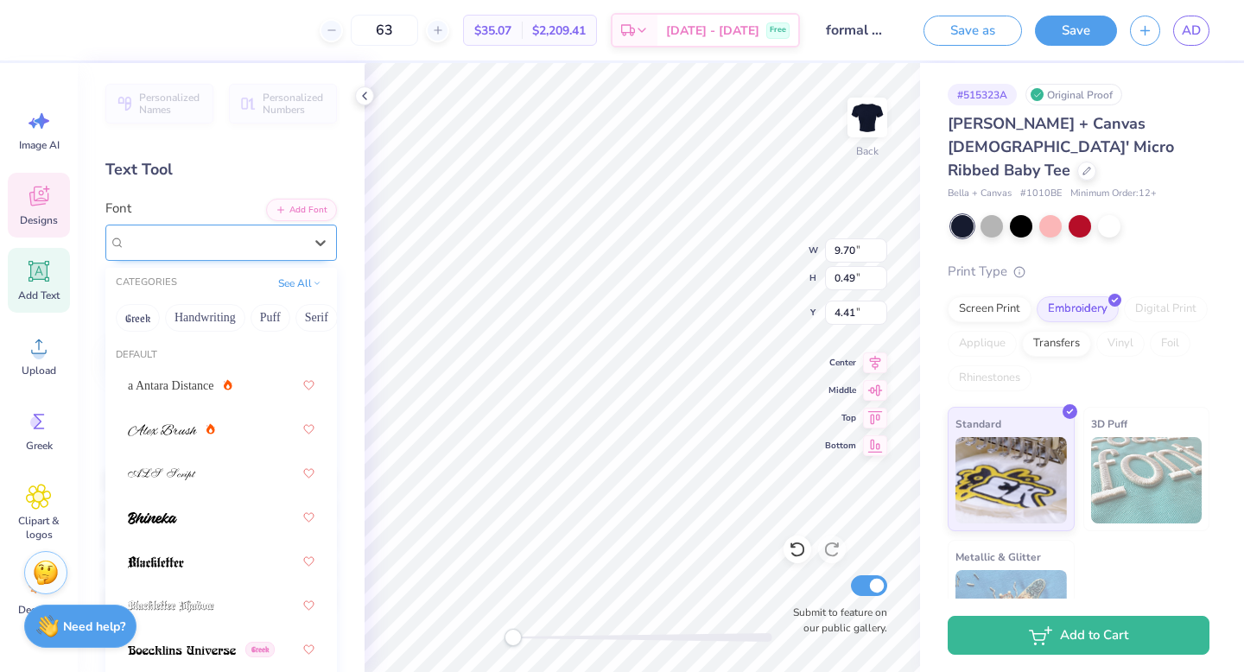
click at [201, 257] on div "Lobster Two" at bounding box center [221, 243] width 232 height 36
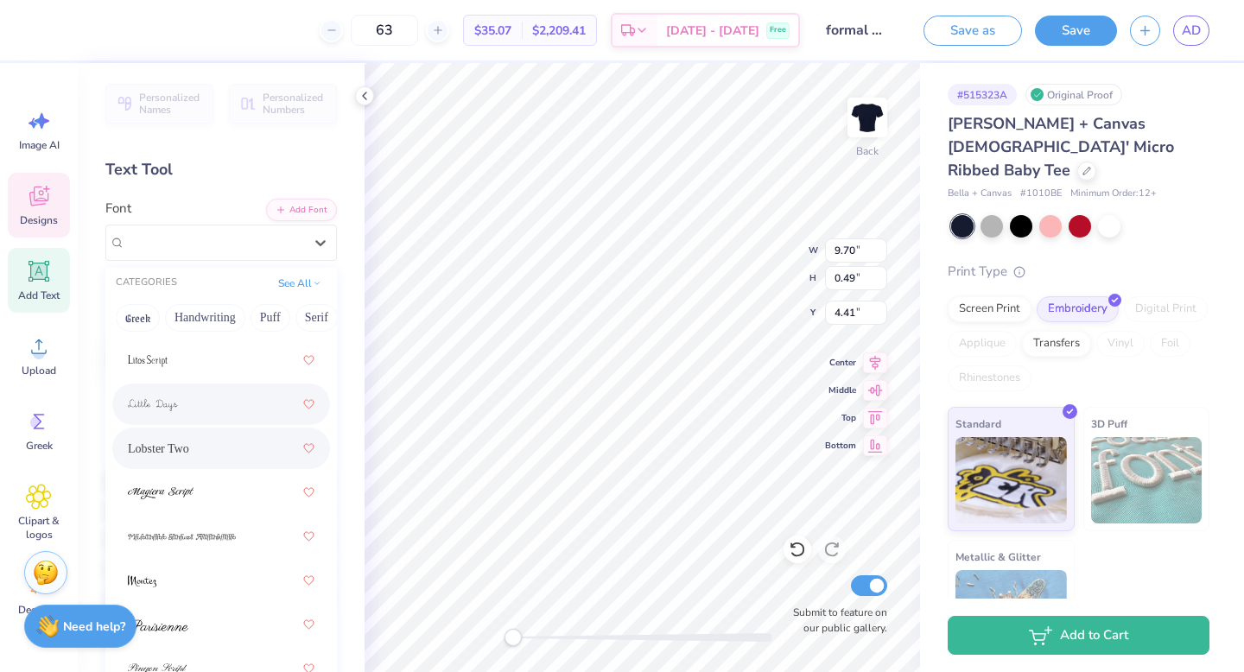
scroll to position [731, 0]
click at [212, 481] on div at bounding box center [221, 491] width 187 height 31
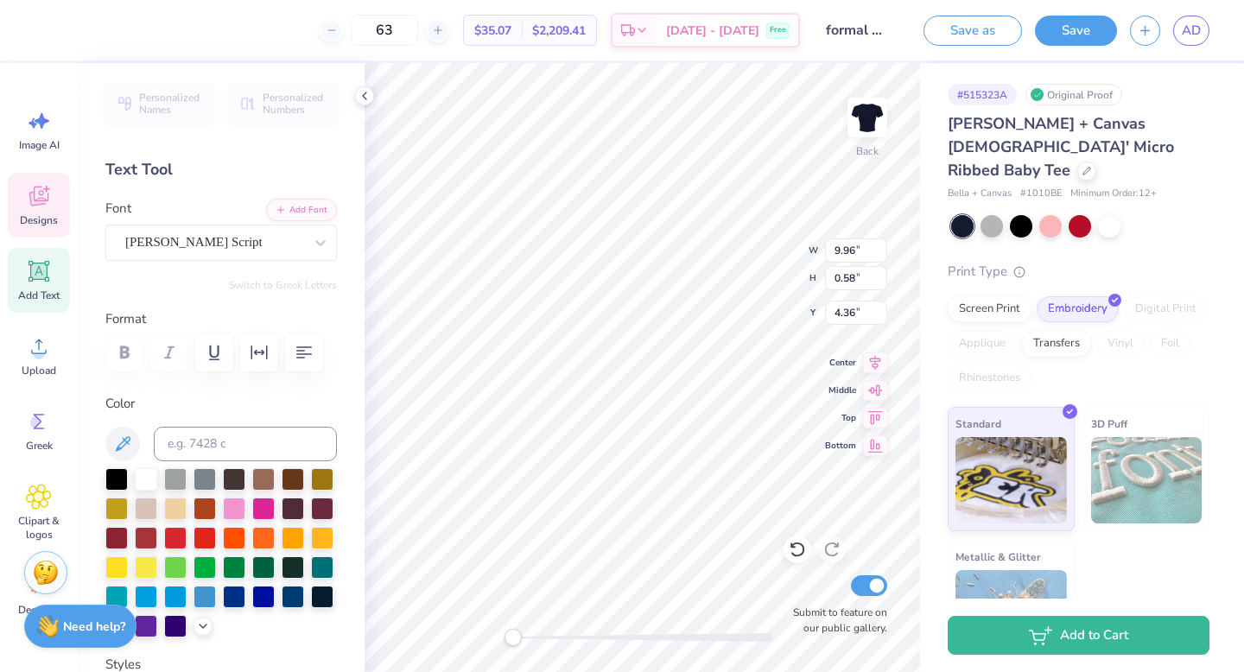
type textarea "A Sisterhood that's Built to Last"
click at [174, 247] on div "Black Mango Bold" at bounding box center [214, 242] width 181 height 27
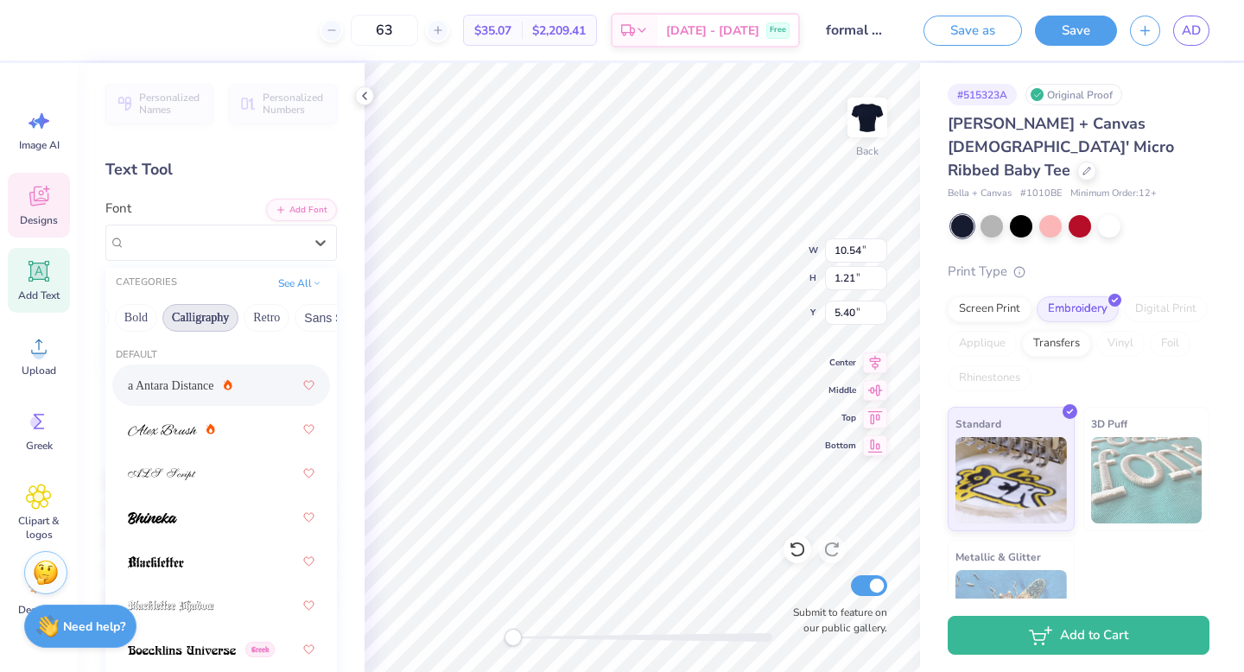
scroll to position [0, 310]
click at [137, 332] on div "Greek Handwriting Puff Serif Bold Calligraphy Retro Sans Serif Minimal Fantasy …" at bounding box center [221, 318] width 232 height 38
click at [136, 326] on button "Calligraphy" at bounding box center [118, 318] width 76 height 28
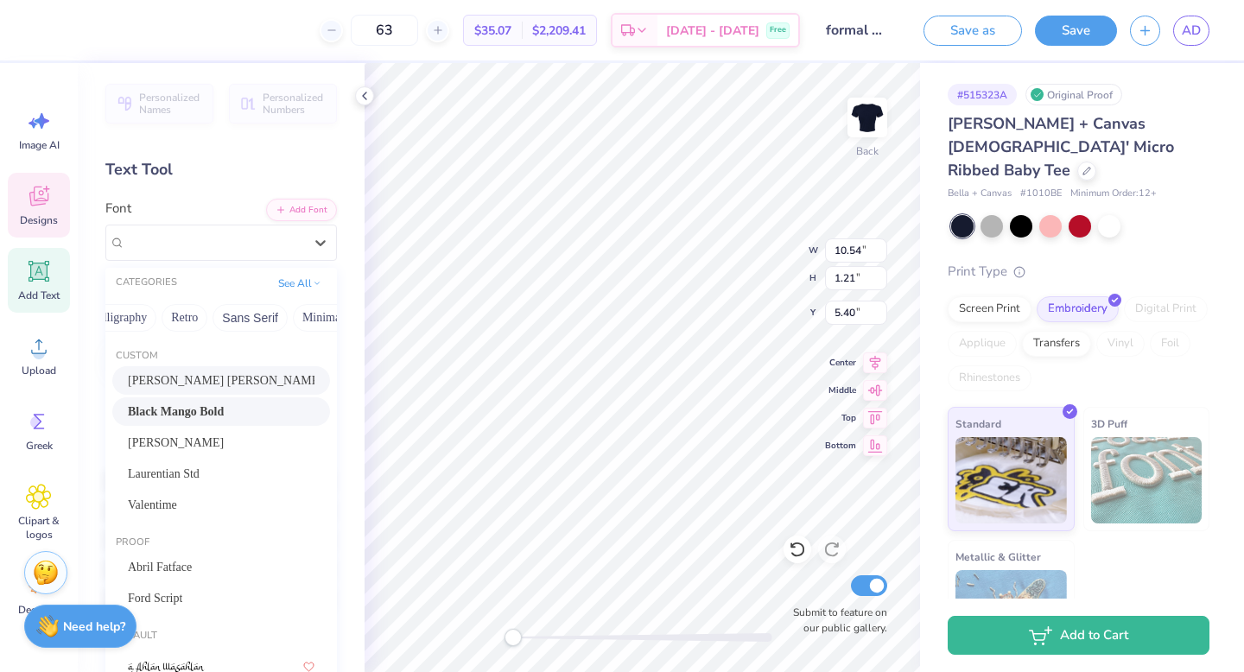
scroll to position [85, 0]
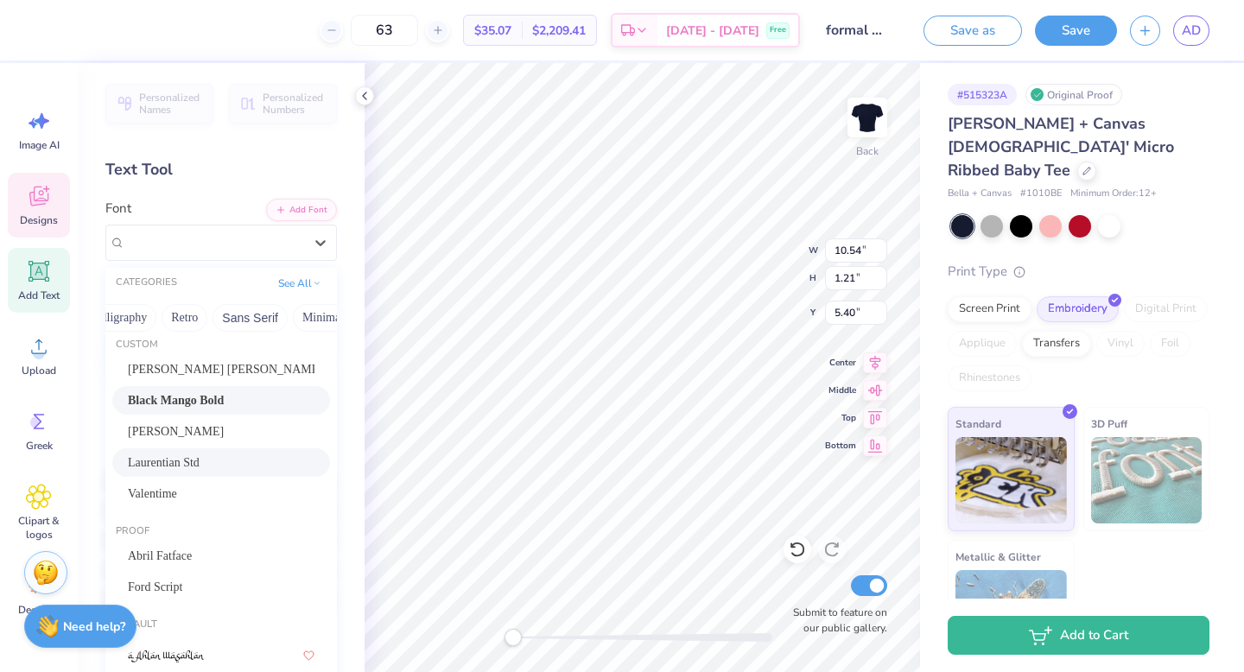
click at [256, 455] on div "Laurentian Std" at bounding box center [221, 463] width 187 height 18
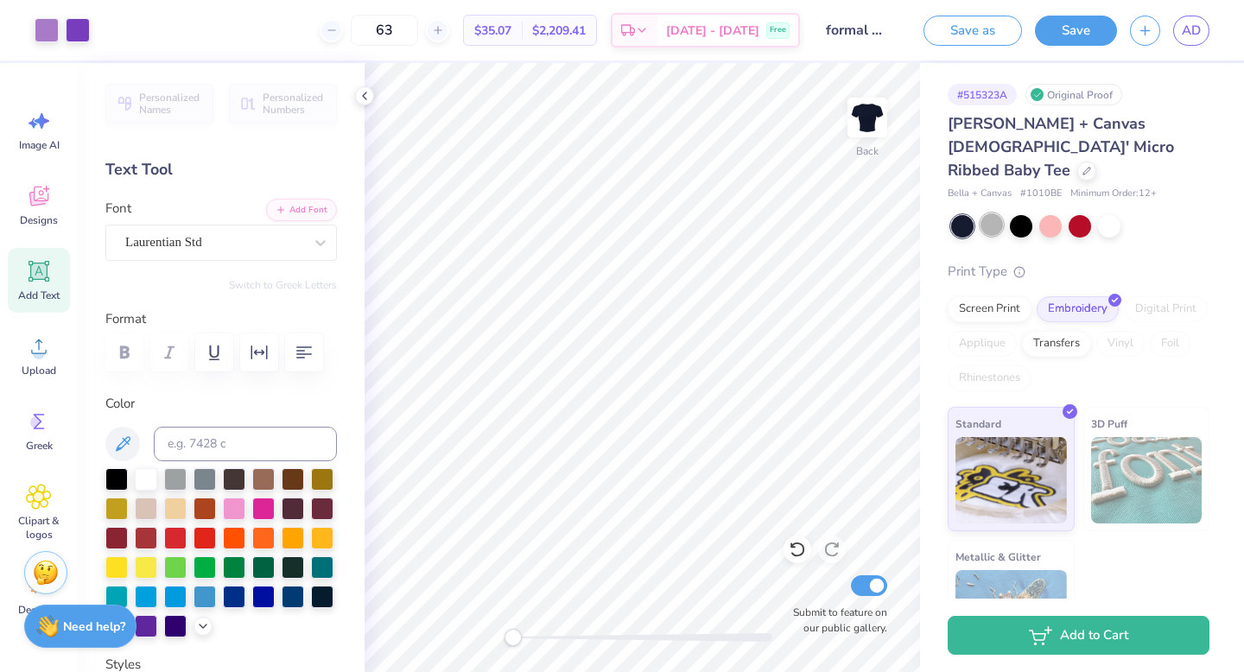
click at [975, 213] on div at bounding box center [992, 224] width 22 height 22
click at [965, 215] on div at bounding box center [963, 226] width 22 height 22
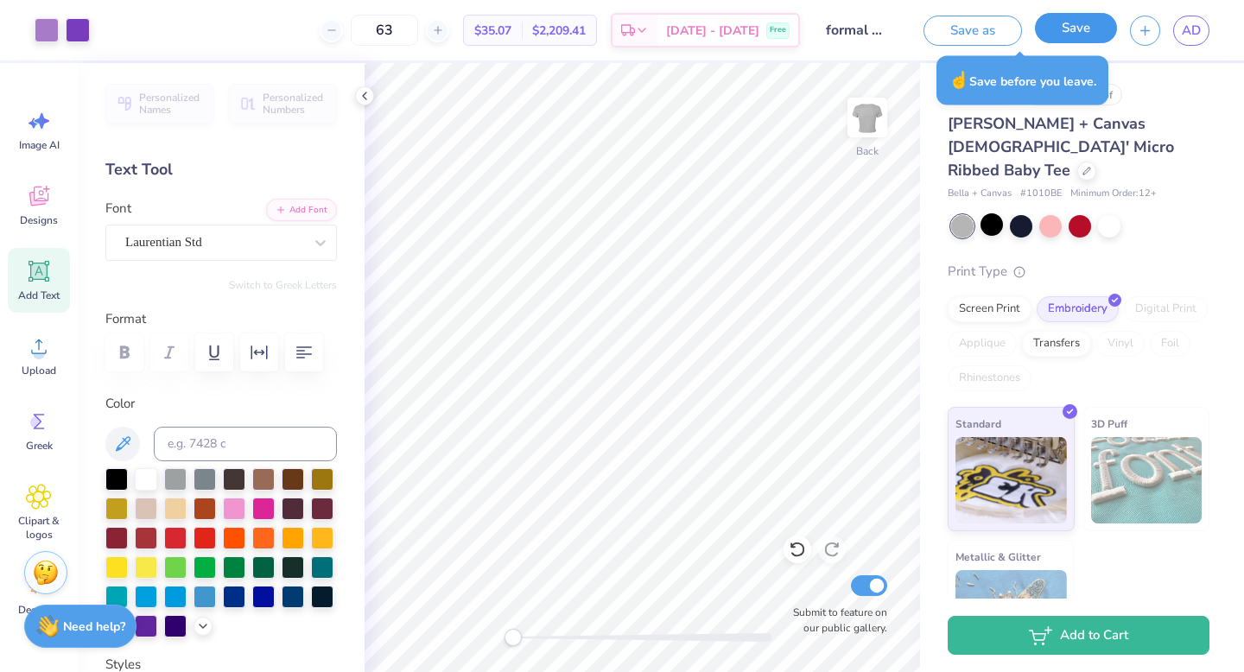
click at [975, 37] on button "Save" at bounding box center [1076, 28] width 82 height 30
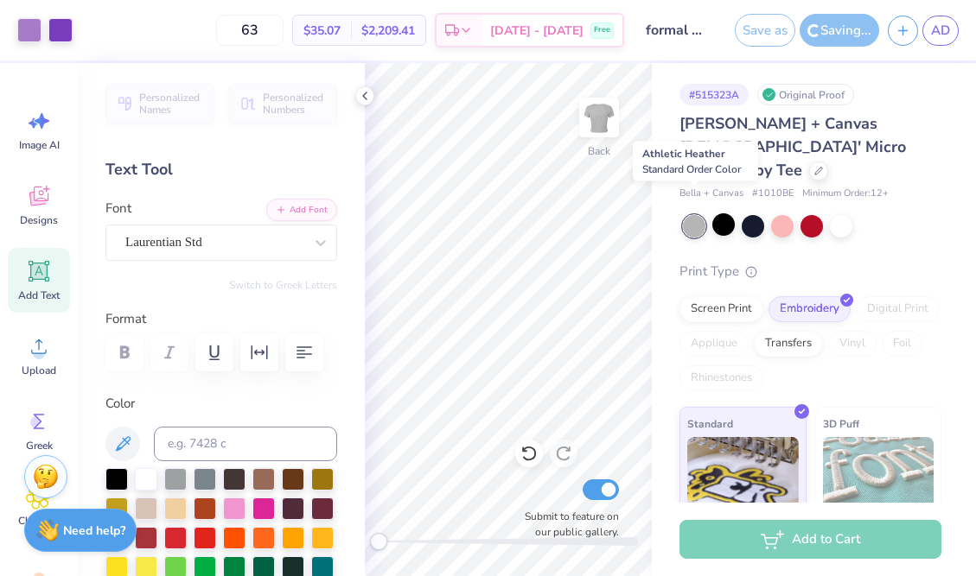
click at [695, 215] on div at bounding box center [694, 226] width 22 height 22
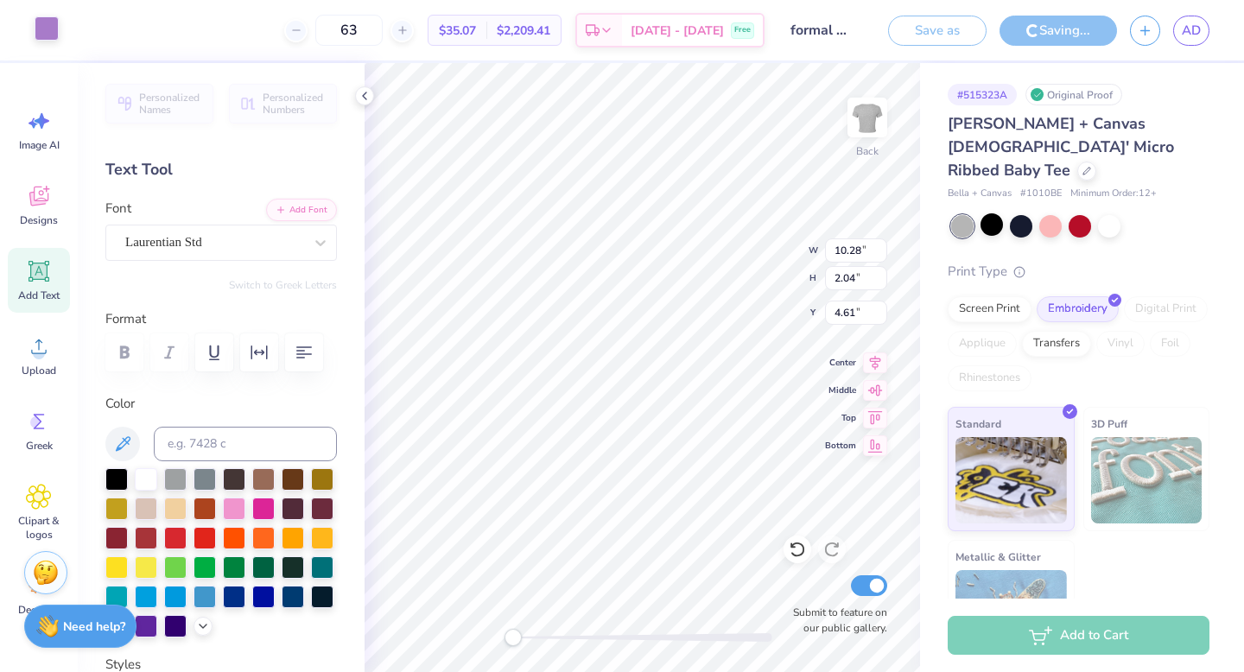
click at [39, 28] on div at bounding box center [47, 28] width 24 height 24
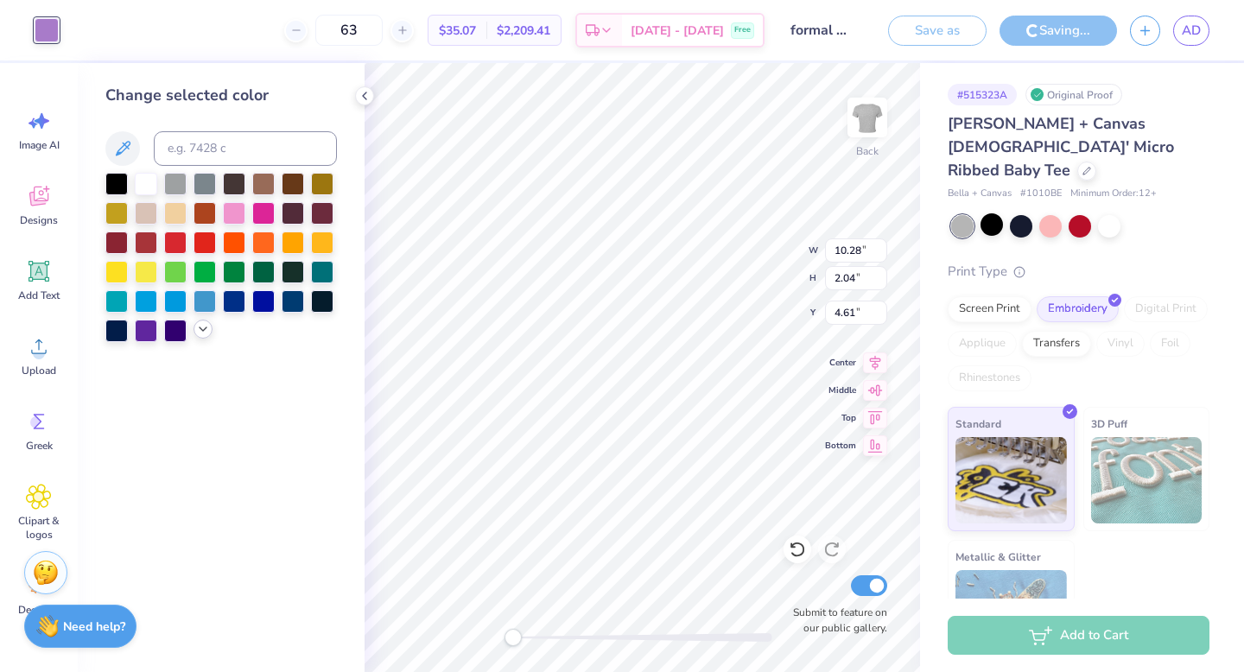
click at [204, 334] on icon at bounding box center [203, 329] width 14 height 14
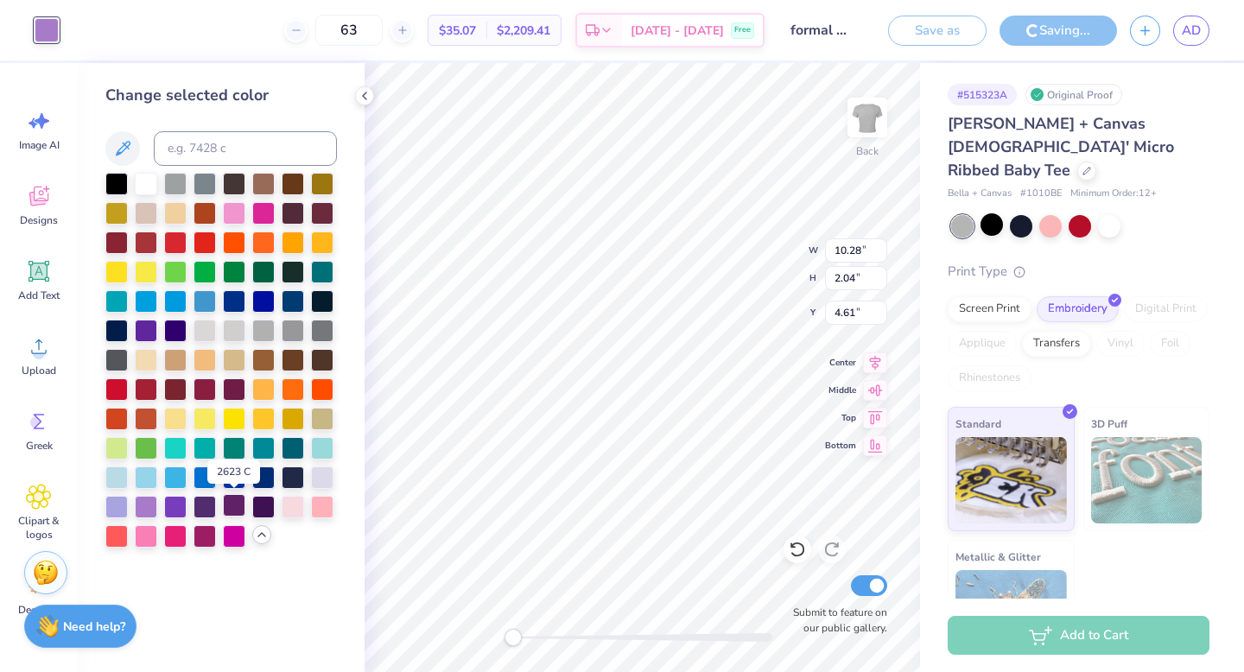
click at [241, 516] on div at bounding box center [234, 505] width 22 height 22
click at [206, 504] on div at bounding box center [205, 505] width 22 height 22
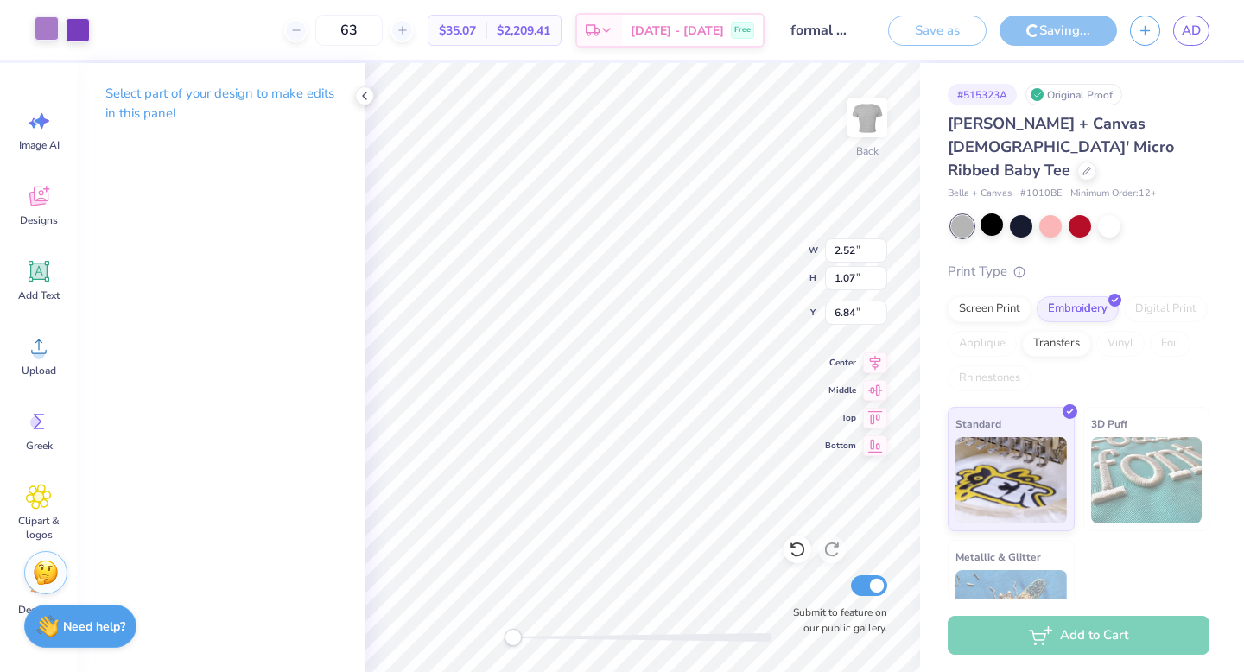
click at [48, 33] on div at bounding box center [47, 28] width 24 height 24
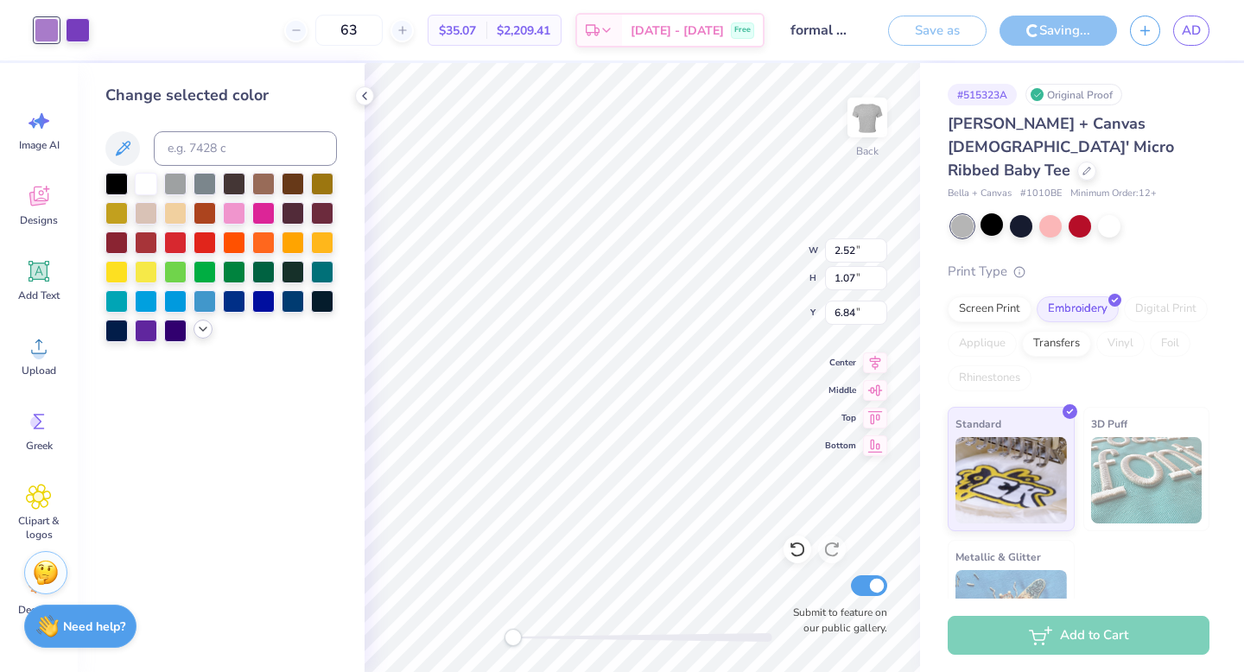
click at [198, 328] on icon at bounding box center [203, 329] width 14 height 14
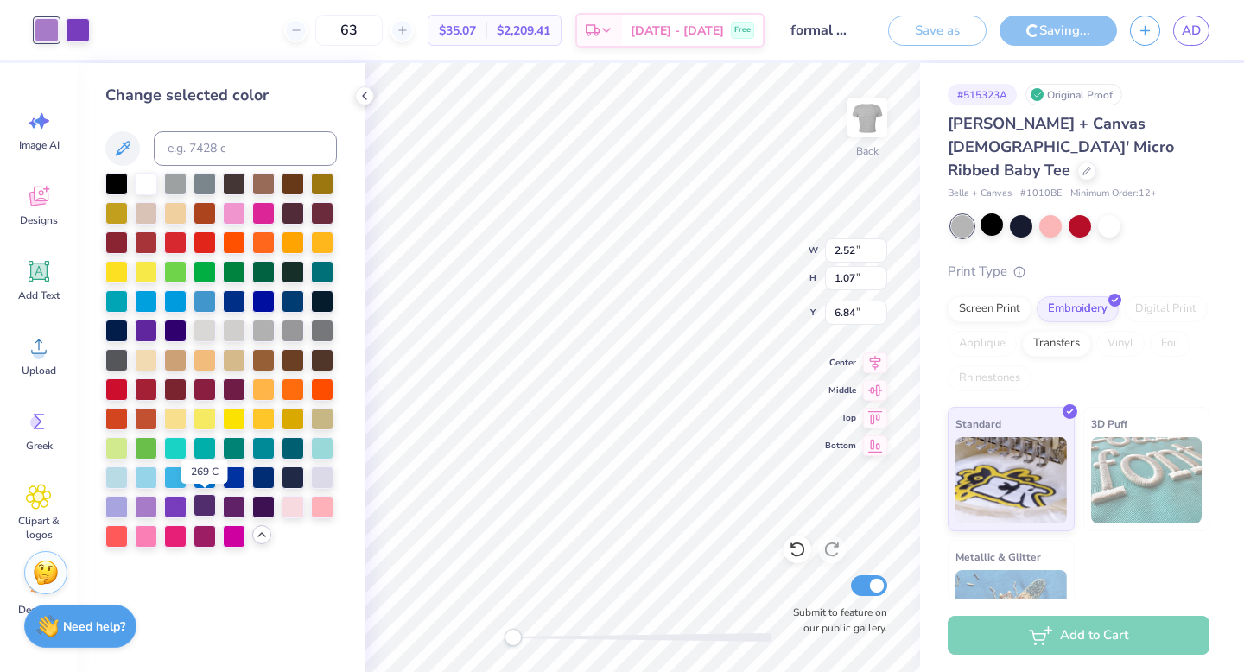
click at [202, 506] on div at bounding box center [205, 505] width 22 height 22
click at [80, 33] on div at bounding box center [78, 28] width 24 height 24
click at [266, 506] on div at bounding box center [263, 505] width 22 height 22
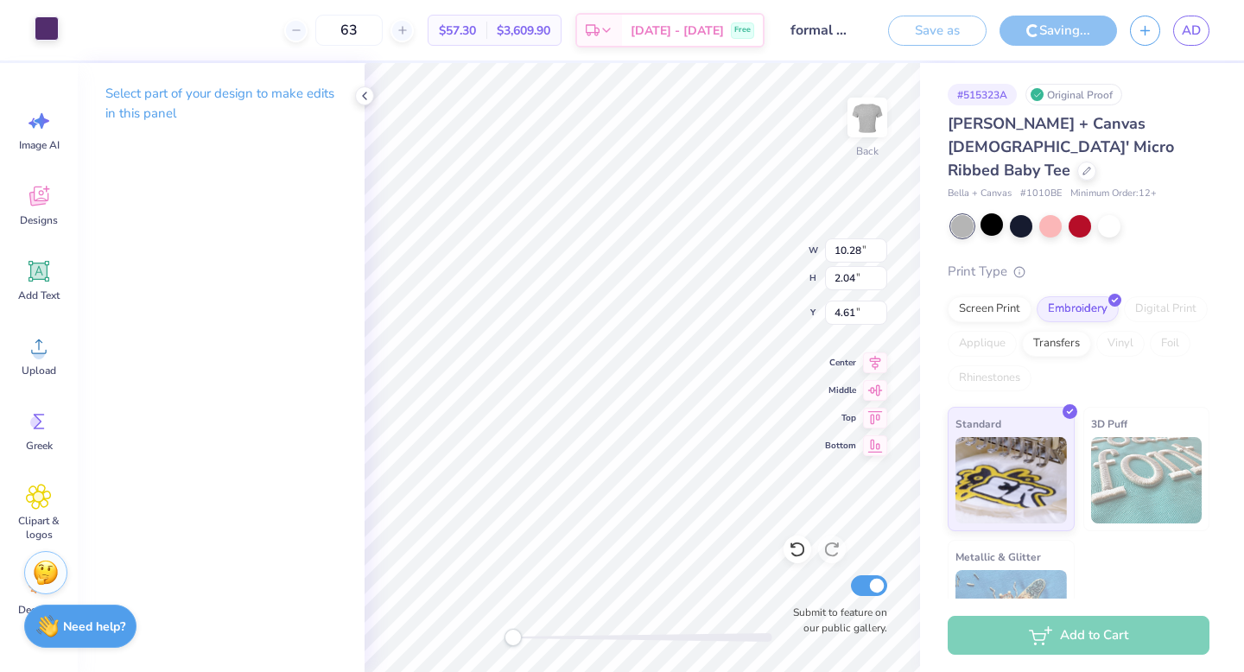
click at [37, 22] on div at bounding box center [47, 28] width 24 height 24
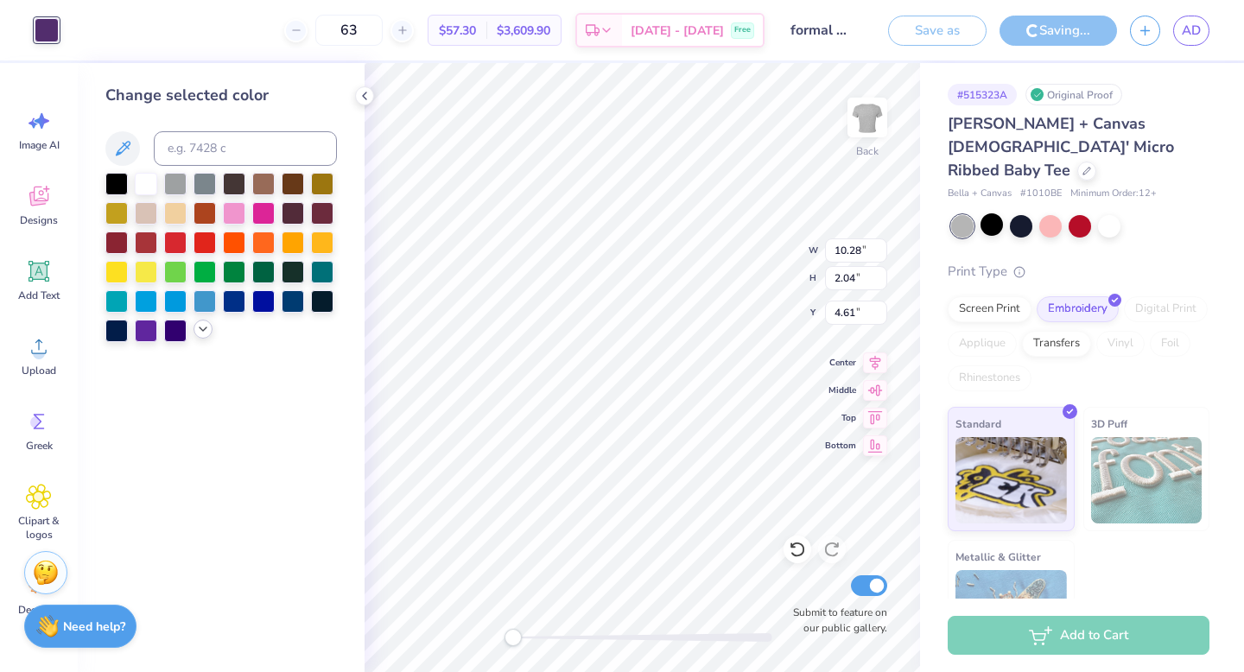
click at [200, 328] on polyline at bounding box center [203, 329] width 7 height 3
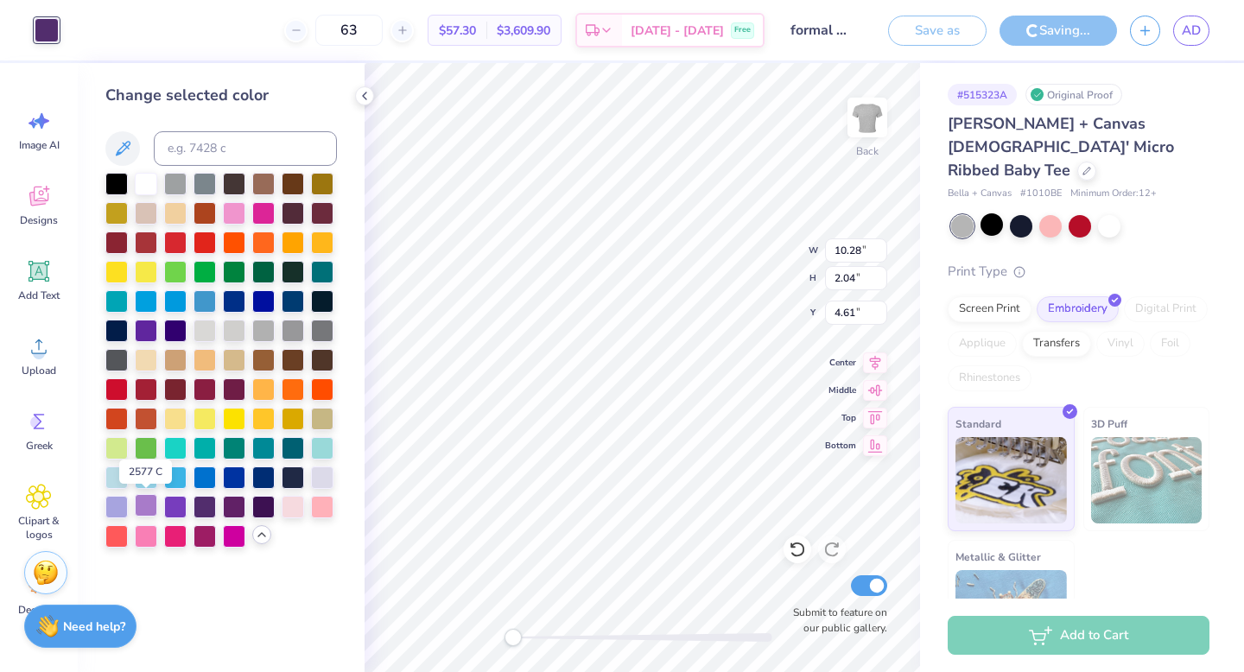
click at [156, 502] on div at bounding box center [146, 505] width 22 height 22
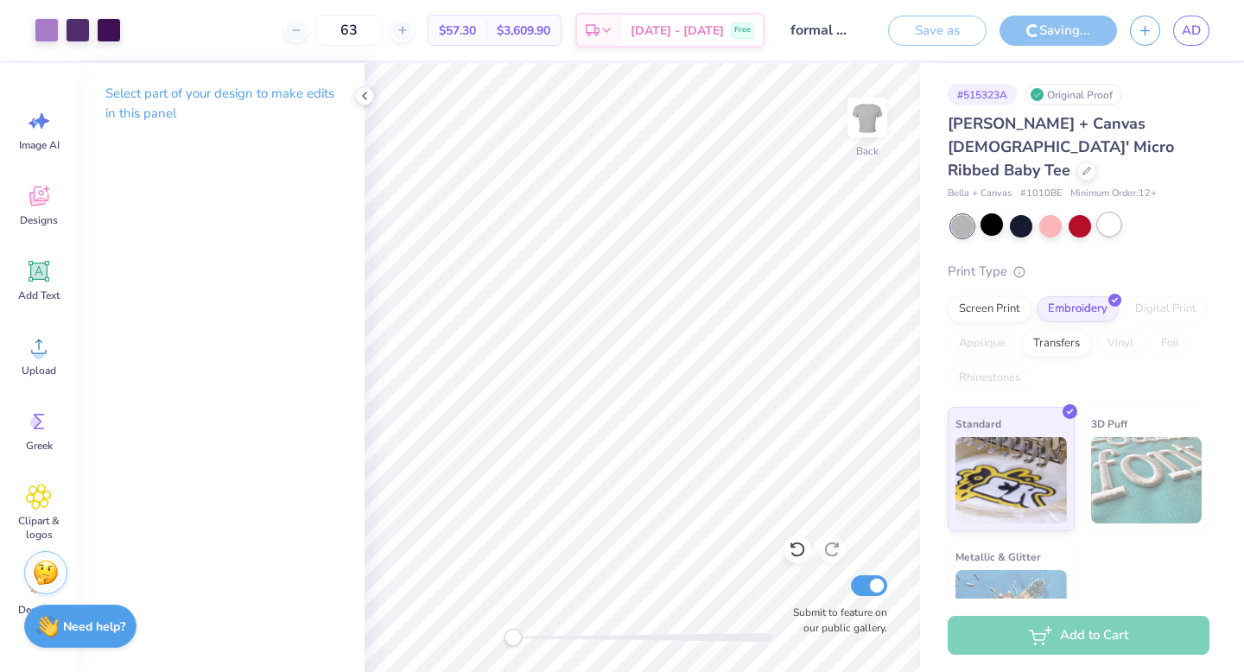
click at [975, 213] on div at bounding box center [1109, 224] width 22 height 22
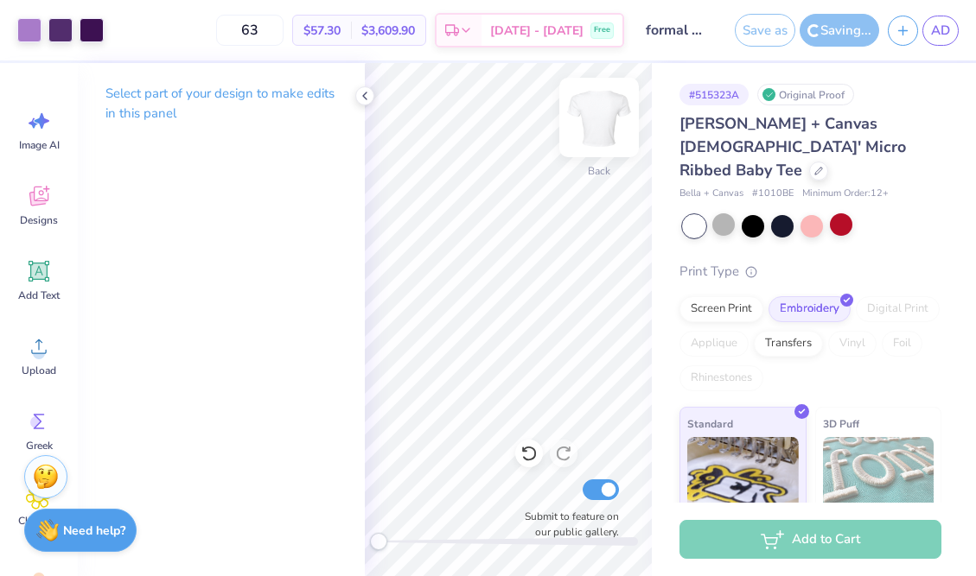
click at [592, 111] on img at bounding box center [598, 117] width 69 height 69
click at [607, 124] on img at bounding box center [598, 117] width 69 height 69
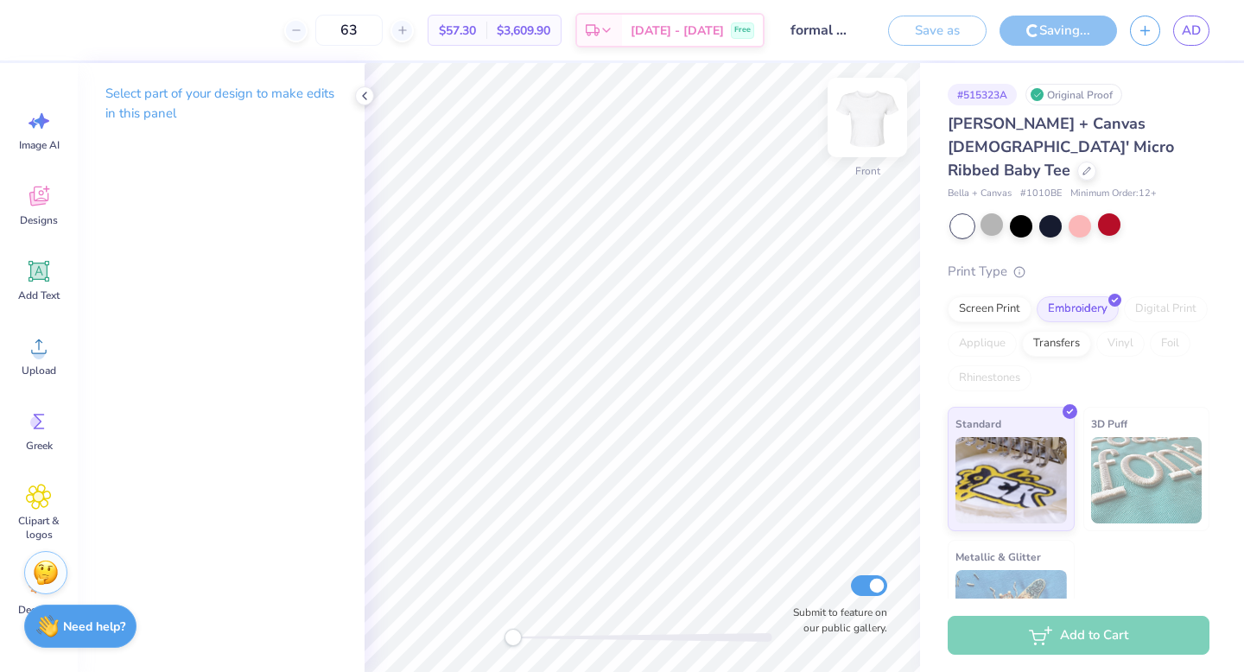
click at [869, 118] on img at bounding box center [867, 117] width 69 height 69
click at [360, 99] on icon at bounding box center [365, 96] width 14 height 14
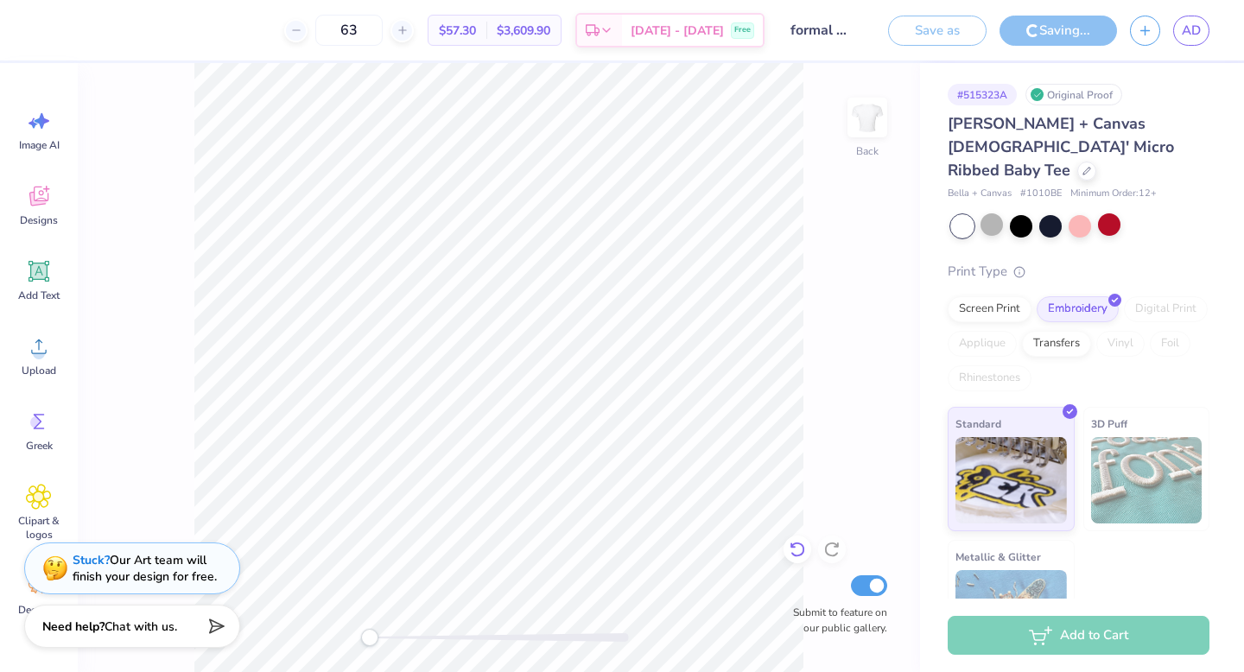
click at [799, 548] on icon at bounding box center [797, 549] width 17 height 17
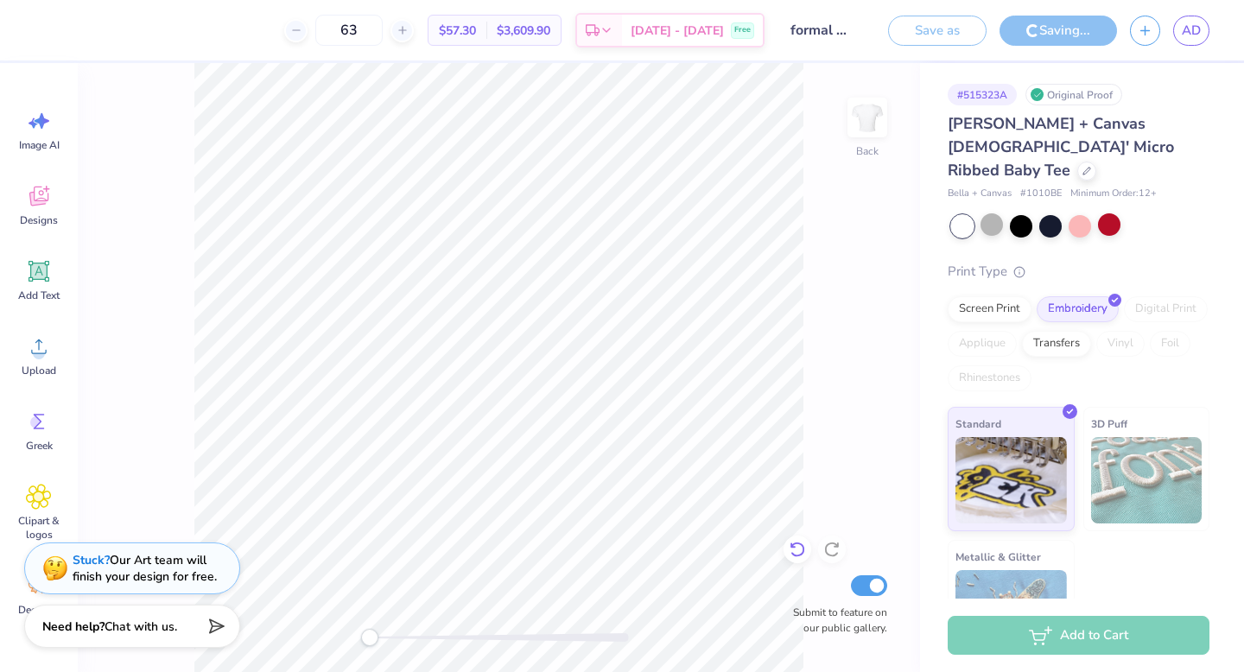
click at [799, 548] on icon at bounding box center [797, 549] width 17 height 17
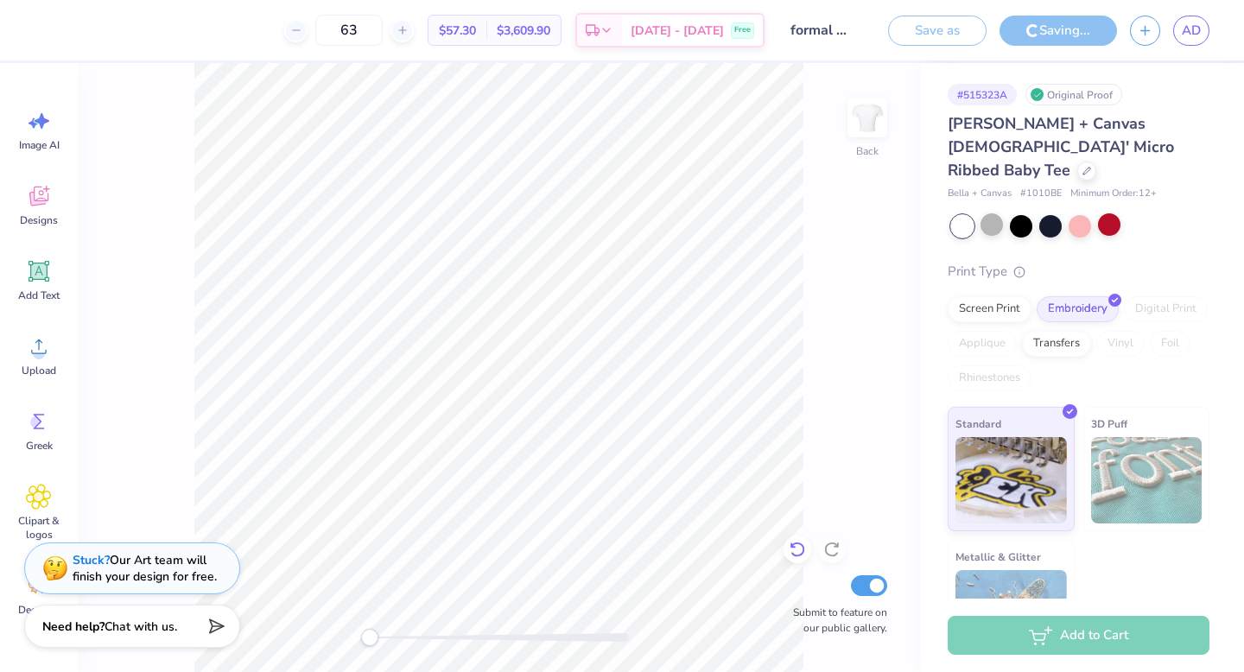
click at [799, 548] on icon at bounding box center [797, 549] width 17 height 17
